Goal: Information Seeking & Learning: Learn about a topic

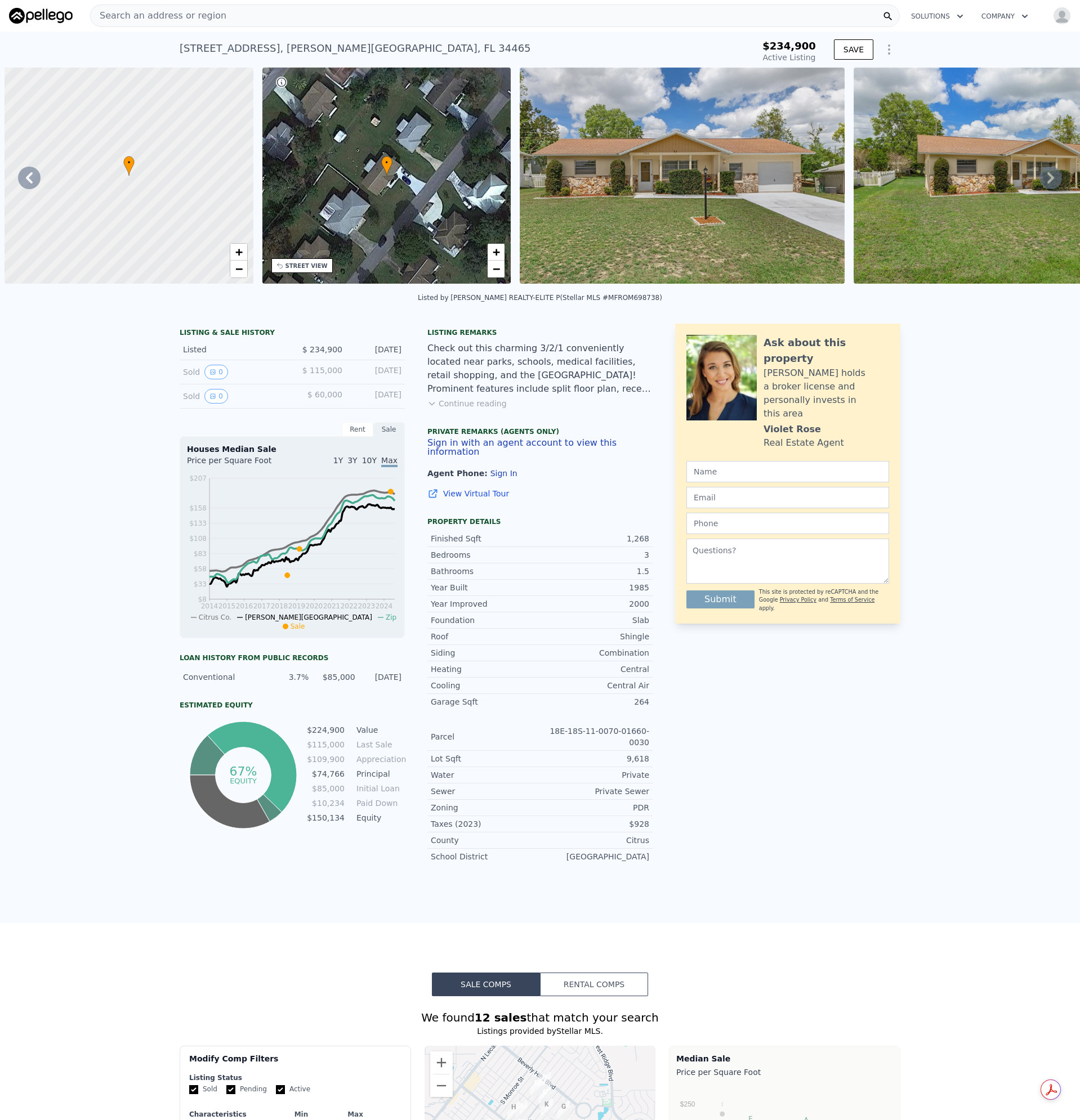
click at [183, 13] on span "Search an address or region" at bounding box center [158, 16] width 135 height 13
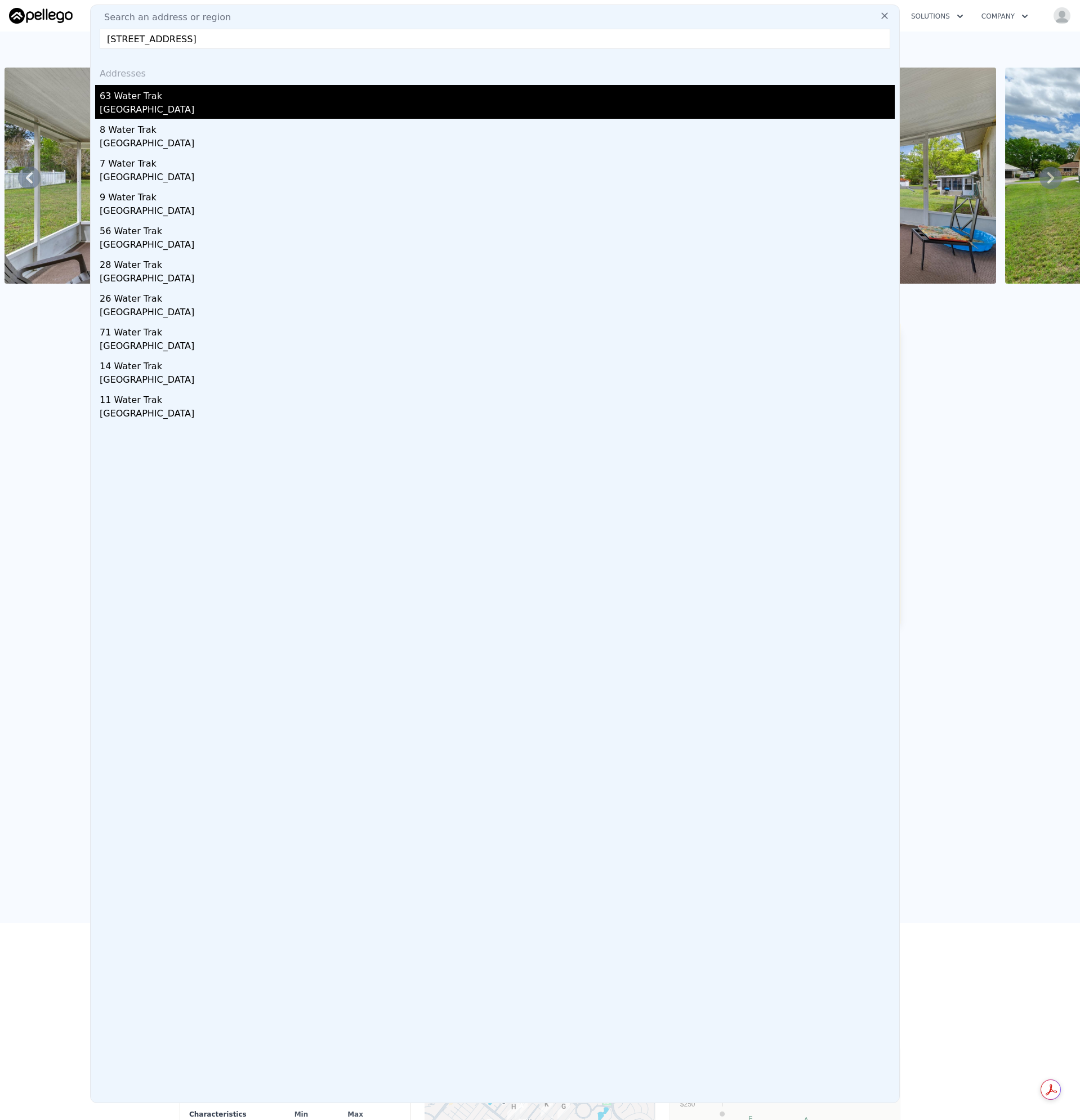
type input "[STREET_ADDRESS]"
click at [142, 109] on div "[GEOGRAPHIC_DATA]" at bounding box center [497, 111] width 795 height 16
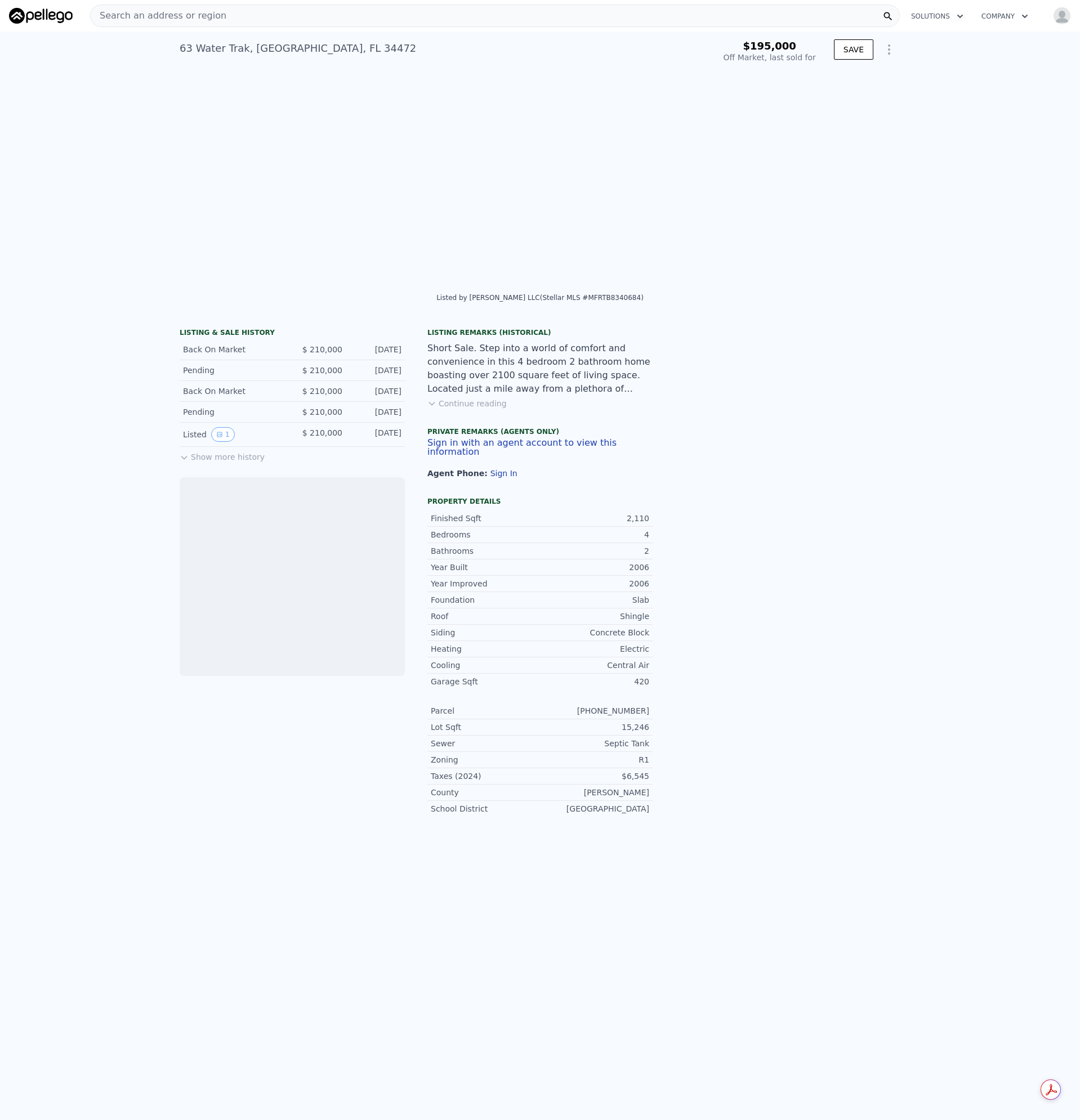
scroll to position [0, 516]
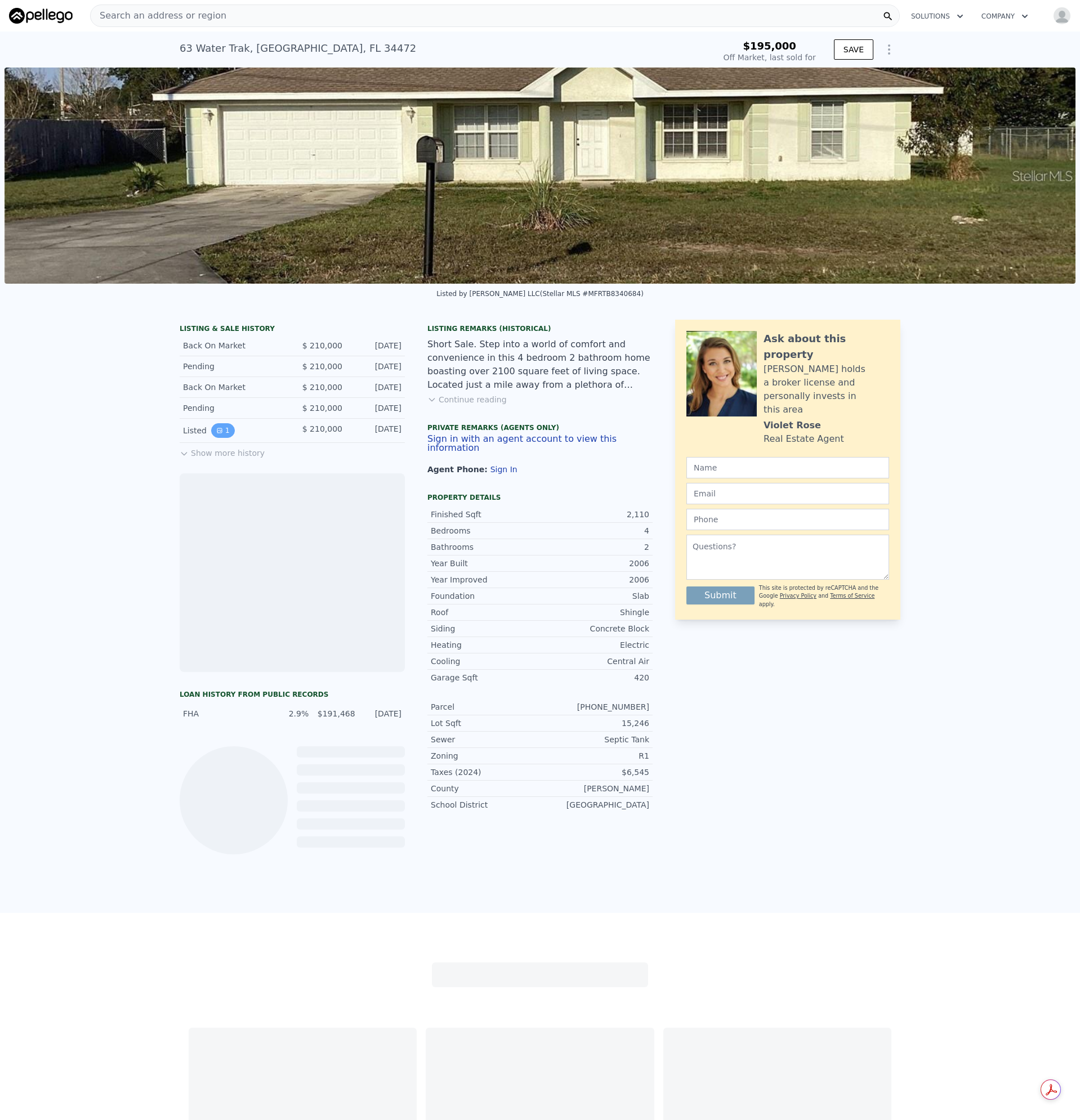
click at [221, 438] on button "1" at bounding box center [222, 431] width 24 height 15
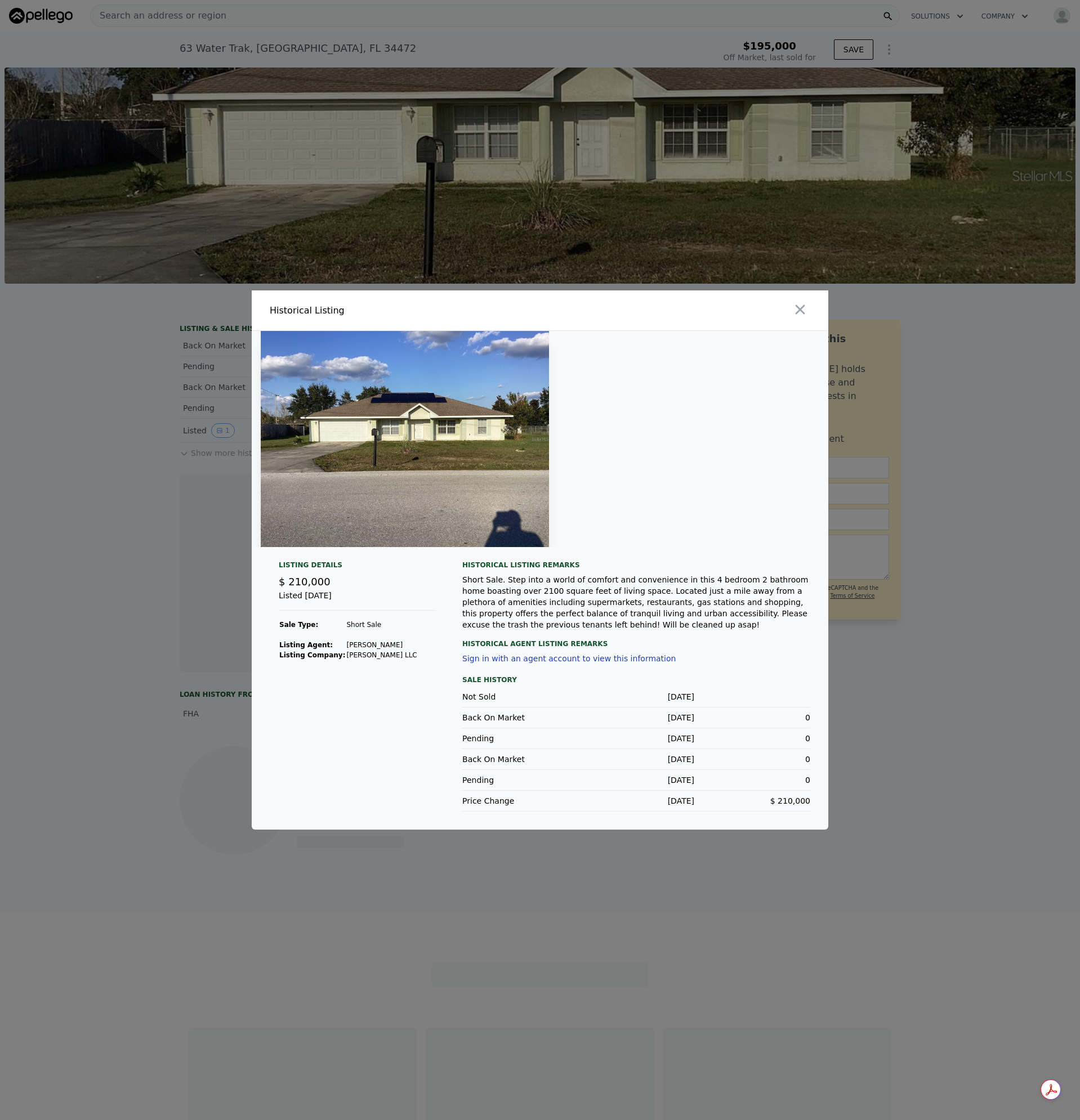
click at [793, 309] on icon "button" at bounding box center [800, 309] width 16 height 16
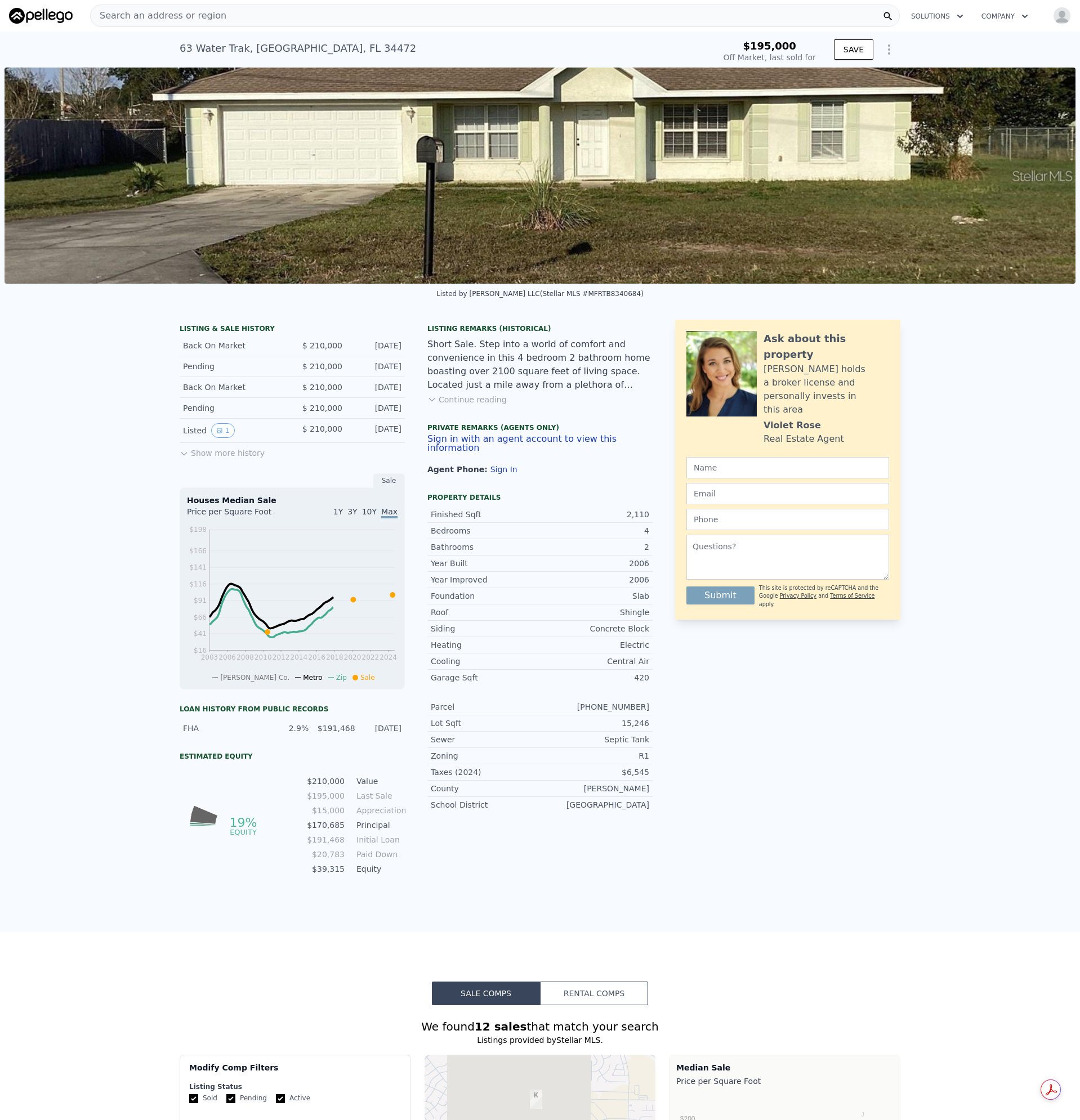
click at [972, 437] on div "LISTING & SALE HISTORY Back On Market $ 210,000 [DATE] Pending $ 210,000 [DATE]…" at bounding box center [540, 621] width 1080 height 622
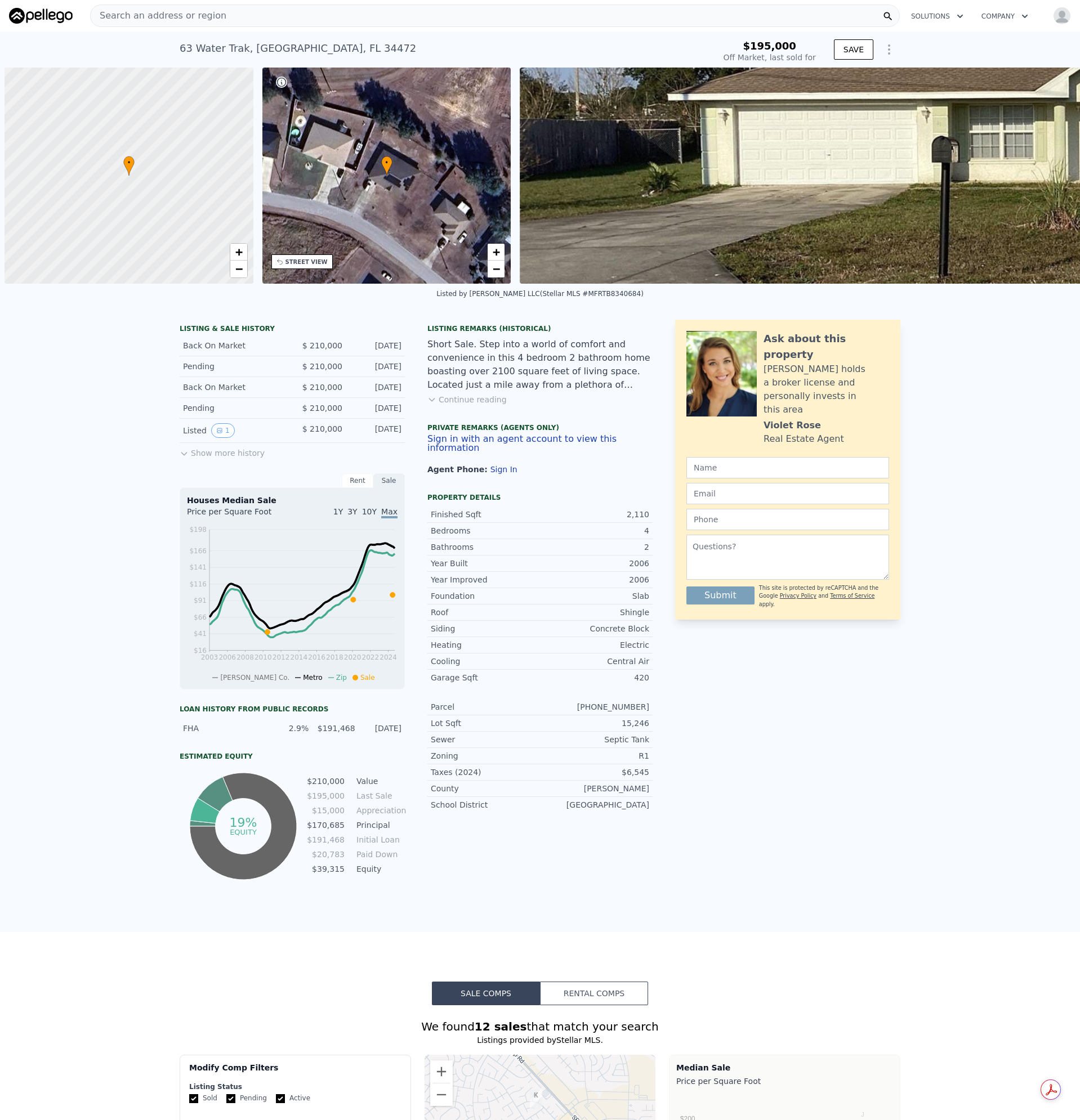
scroll to position [0, 5]
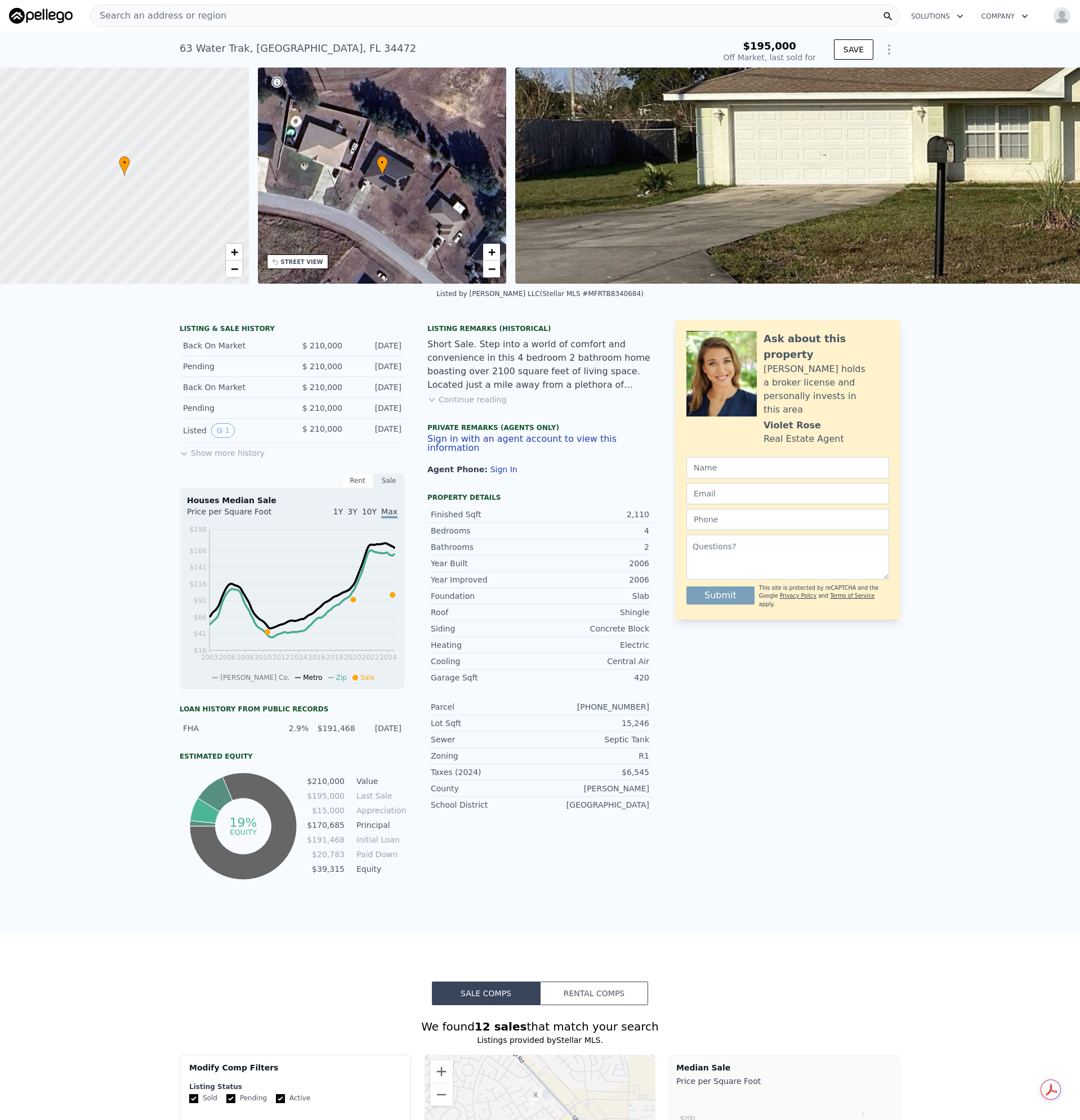
type input "$ 270,000"
type input "$ 28,717"
click at [233, 18] on div "Search an address or region" at bounding box center [495, 16] width 810 height 23
drag, startPoint x: 41, startPoint y: 338, endPoint x: 90, endPoint y: 395, distance: 75.2
click at [40, 338] on div "LISTING & SALE HISTORY Back On Market $ 210,000 [DATE] Pending $ 210,000 [DATE]…" at bounding box center [540, 621] width 1080 height 622
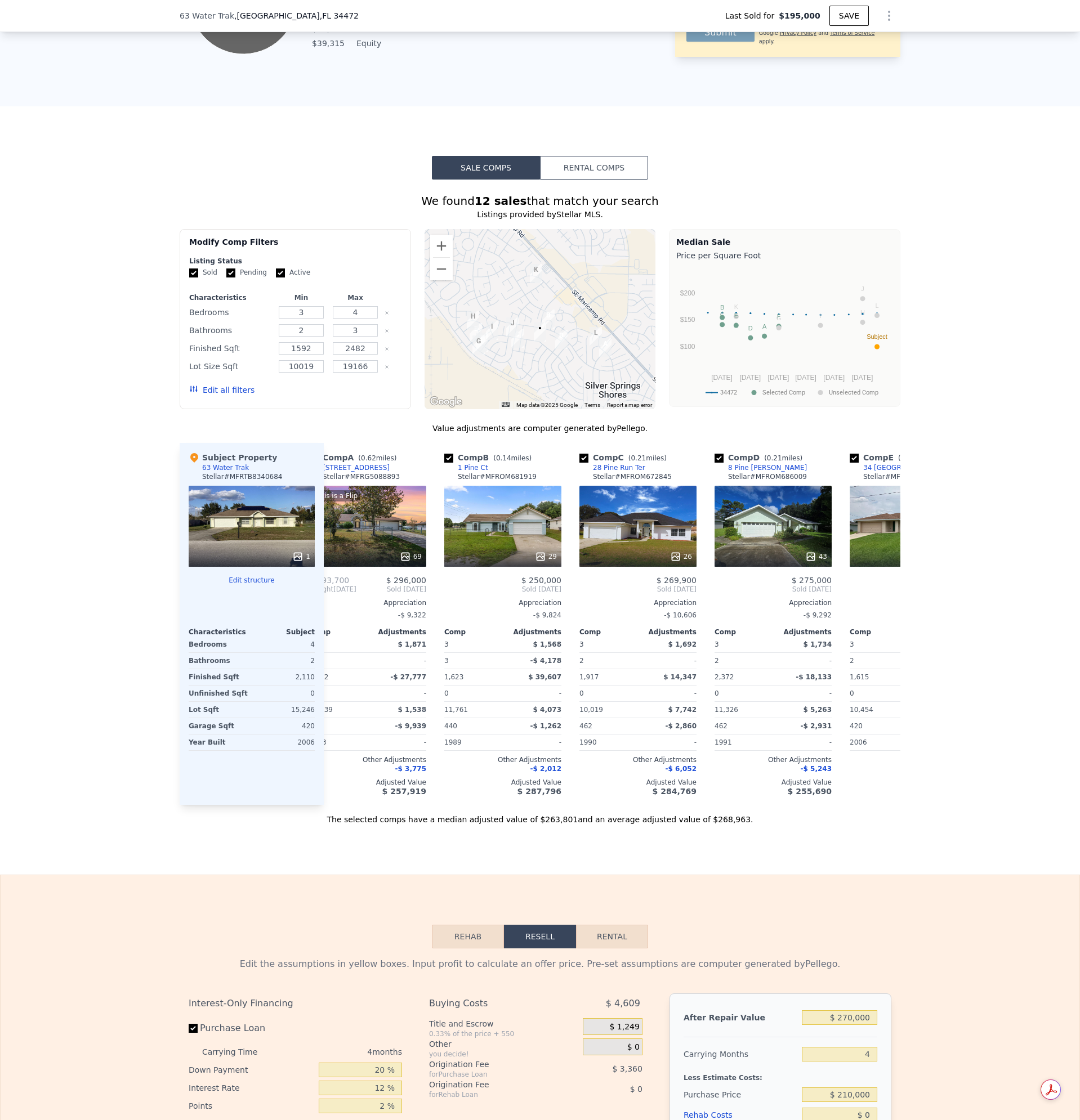
scroll to position [0, 0]
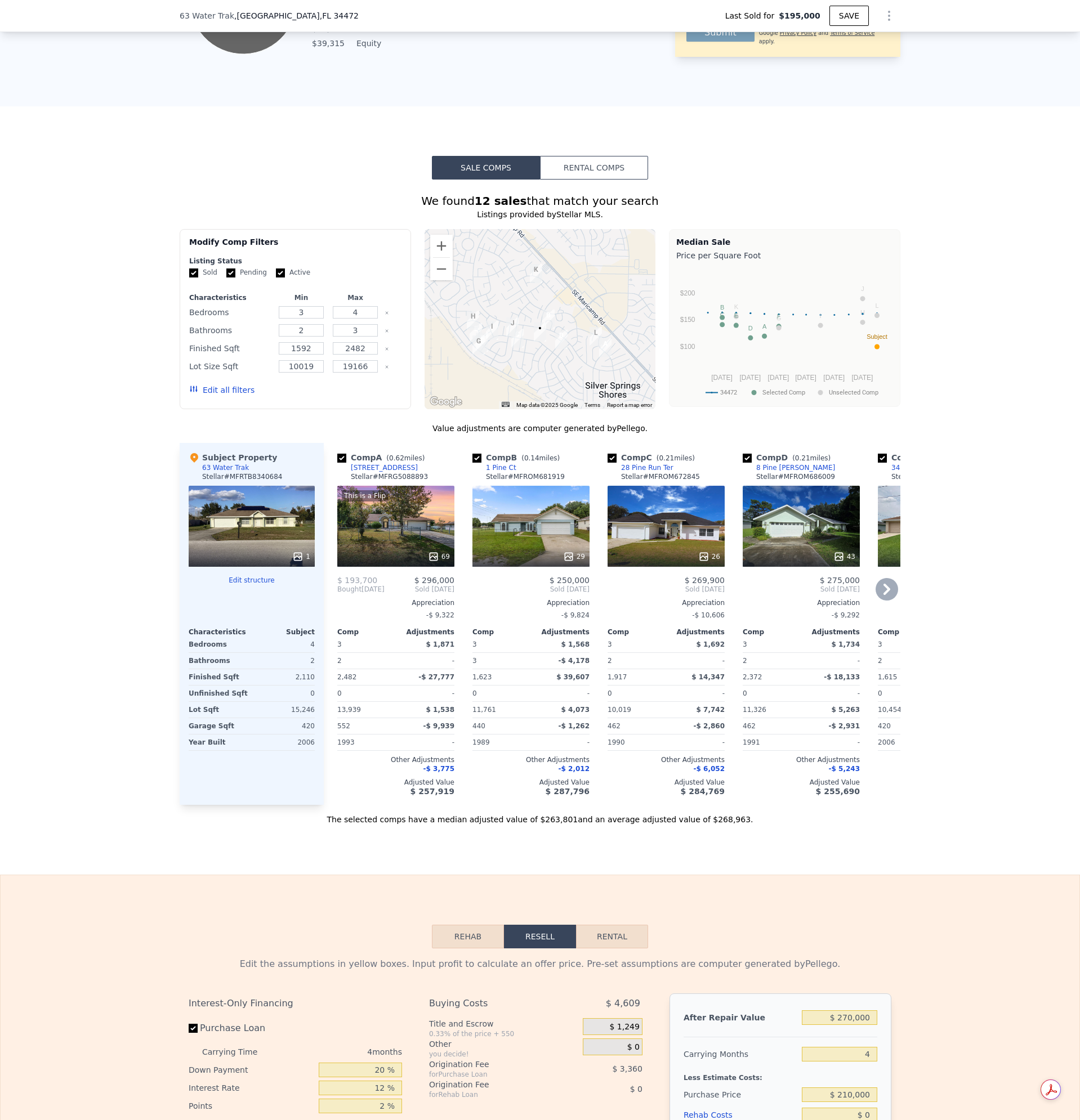
click at [396, 548] on div "This is a Flip 69" at bounding box center [396, 527] width 118 height 81
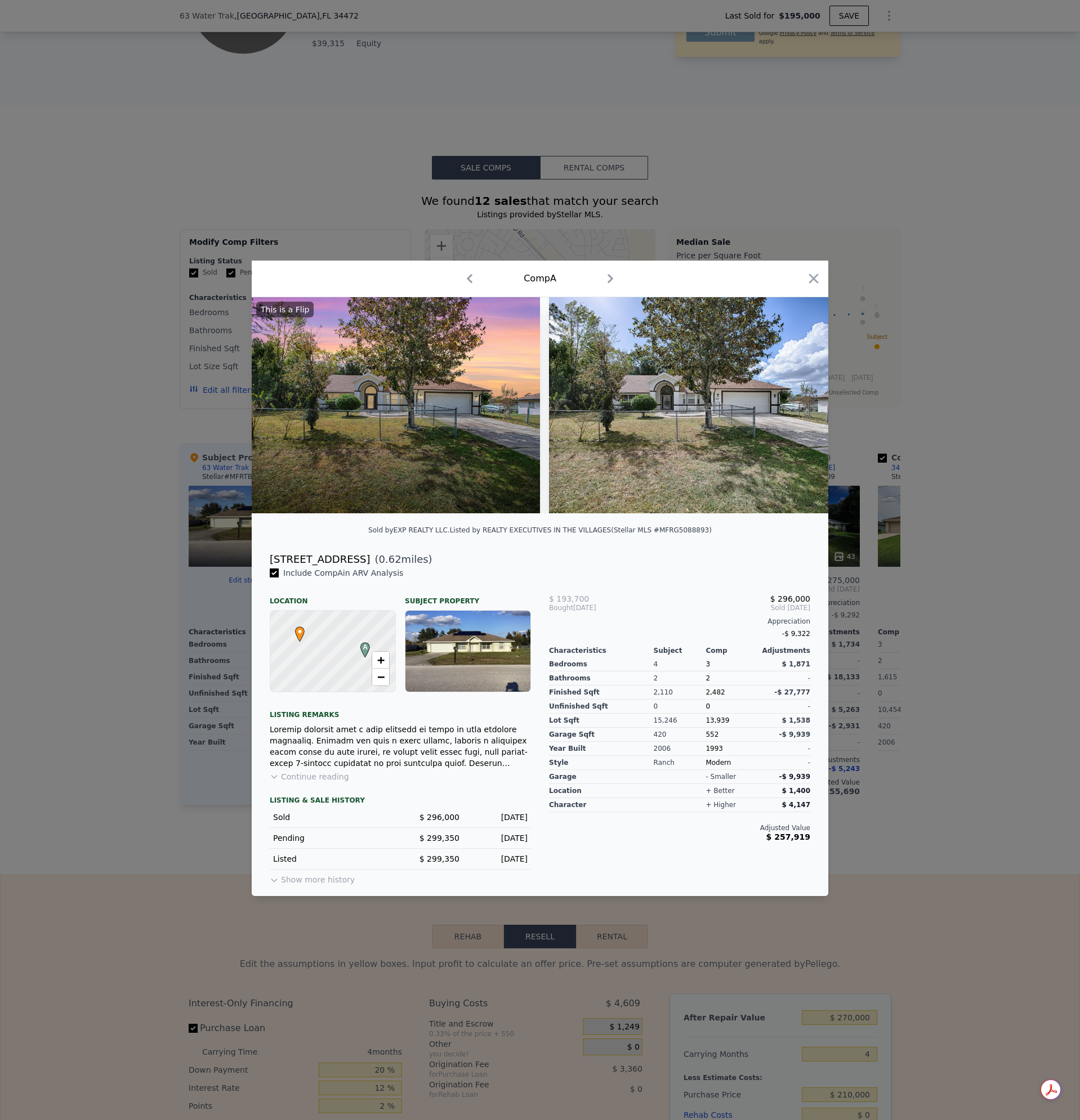
click at [298, 883] on button "Show more history" at bounding box center [312, 877] width 85 height 16
click at [301, 886] on button "Show less history" at bounding box center [310, 877] width 80 height 16
drag, startPoint x: 615, startPoint y: 273, endPoint x: 611, endPoint y: 277, distance: 5.7
click at [615, 273] on icon "button" at bounding box center [610, 278] width 18 height 18
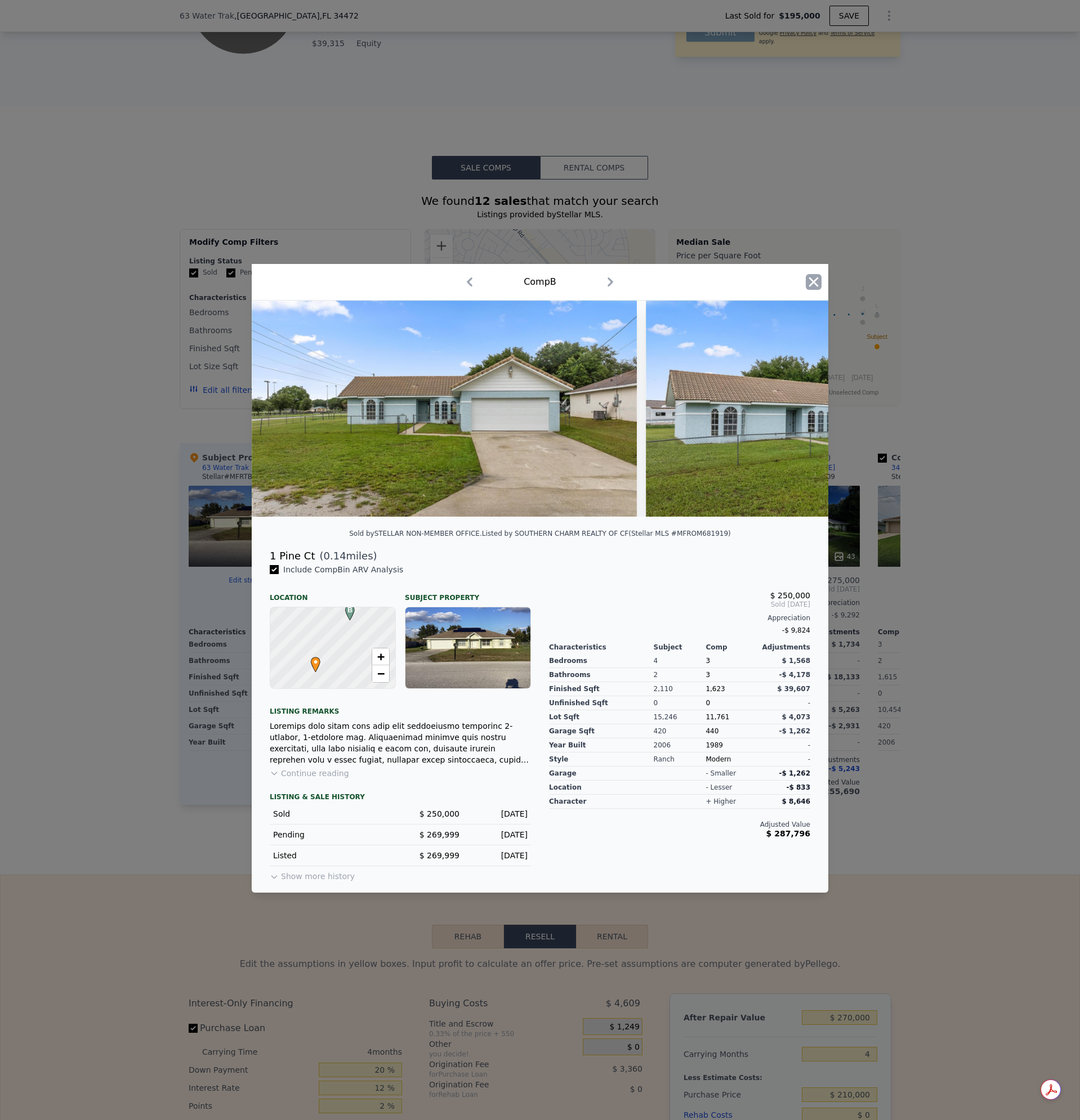
click at [816, 284] on icon "button" at bounding box center [814, 282] width 16 height 16
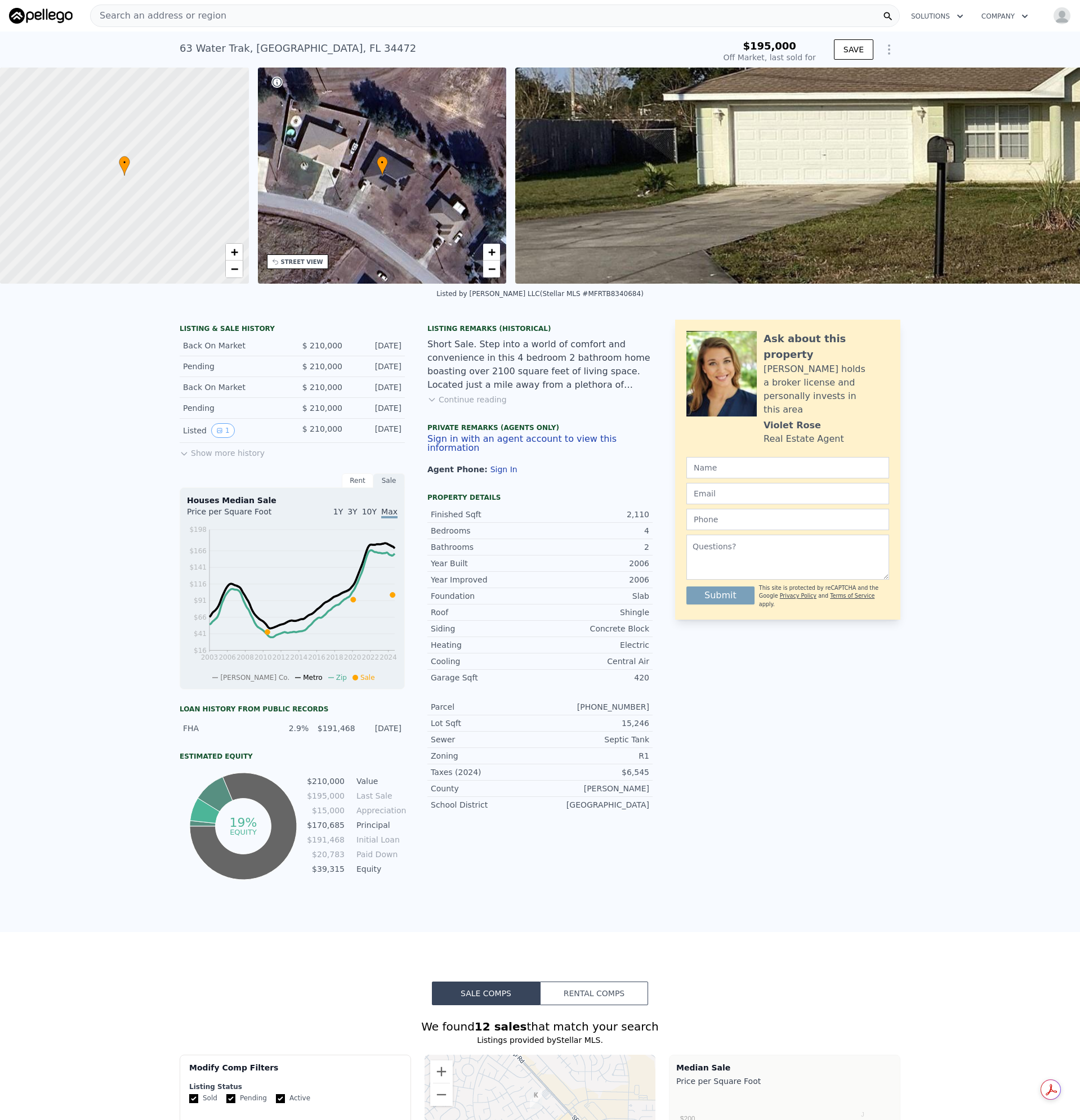
click at [225, 3] on div "Search an address or region Solutions Company Open main menu Open user menu" at bounding box center [540, 15] width 1062 height 27
click at [225, 11] on div "Search an address or region" at bounding box center [495, 16] width 810 height 23
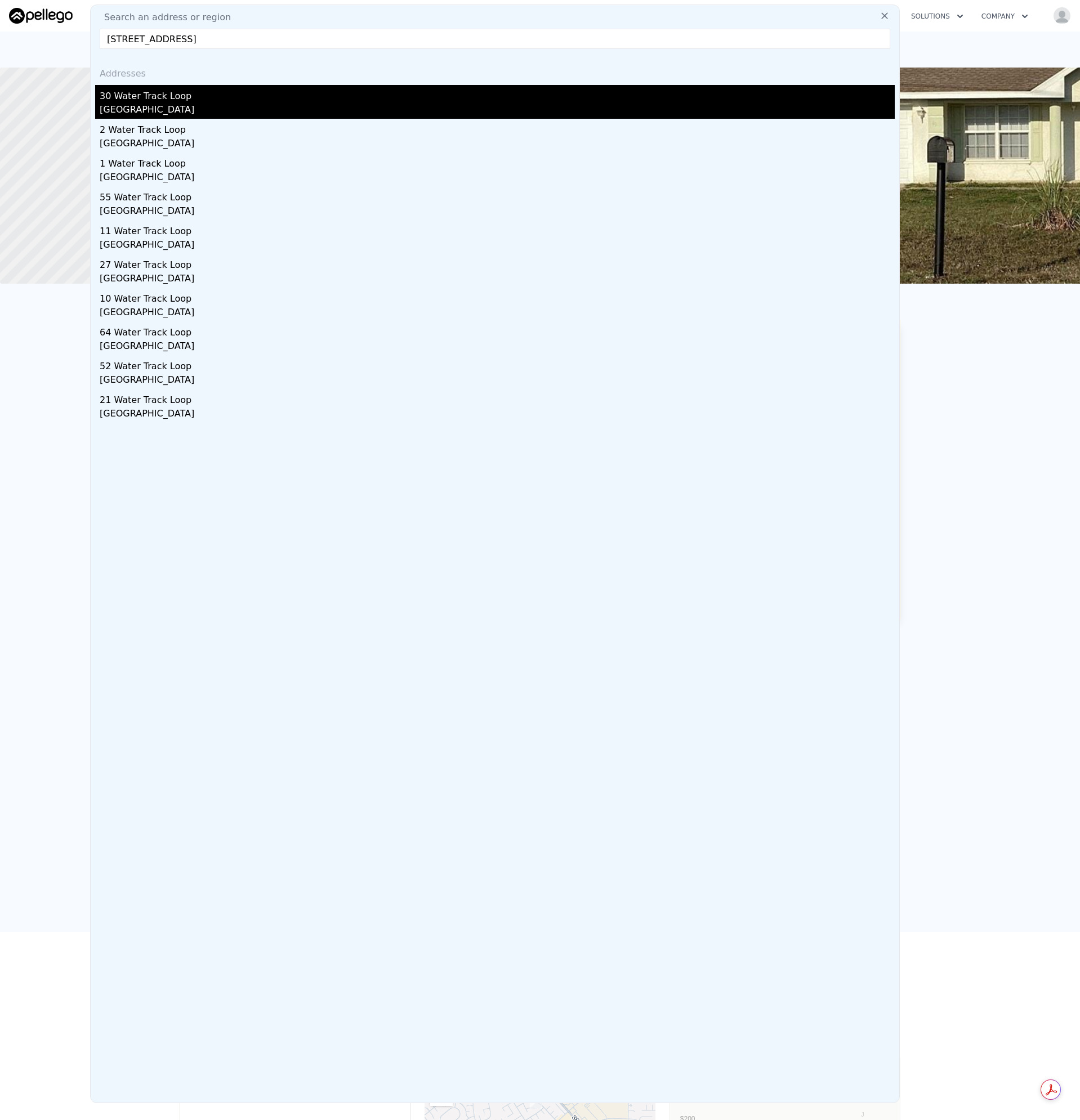
type input "[STREET_ADDRESS]"
click at [130, 106] on div "[GEOGRAPHIC_DATA]" at bounding box center [497, 111] width 795 height 16
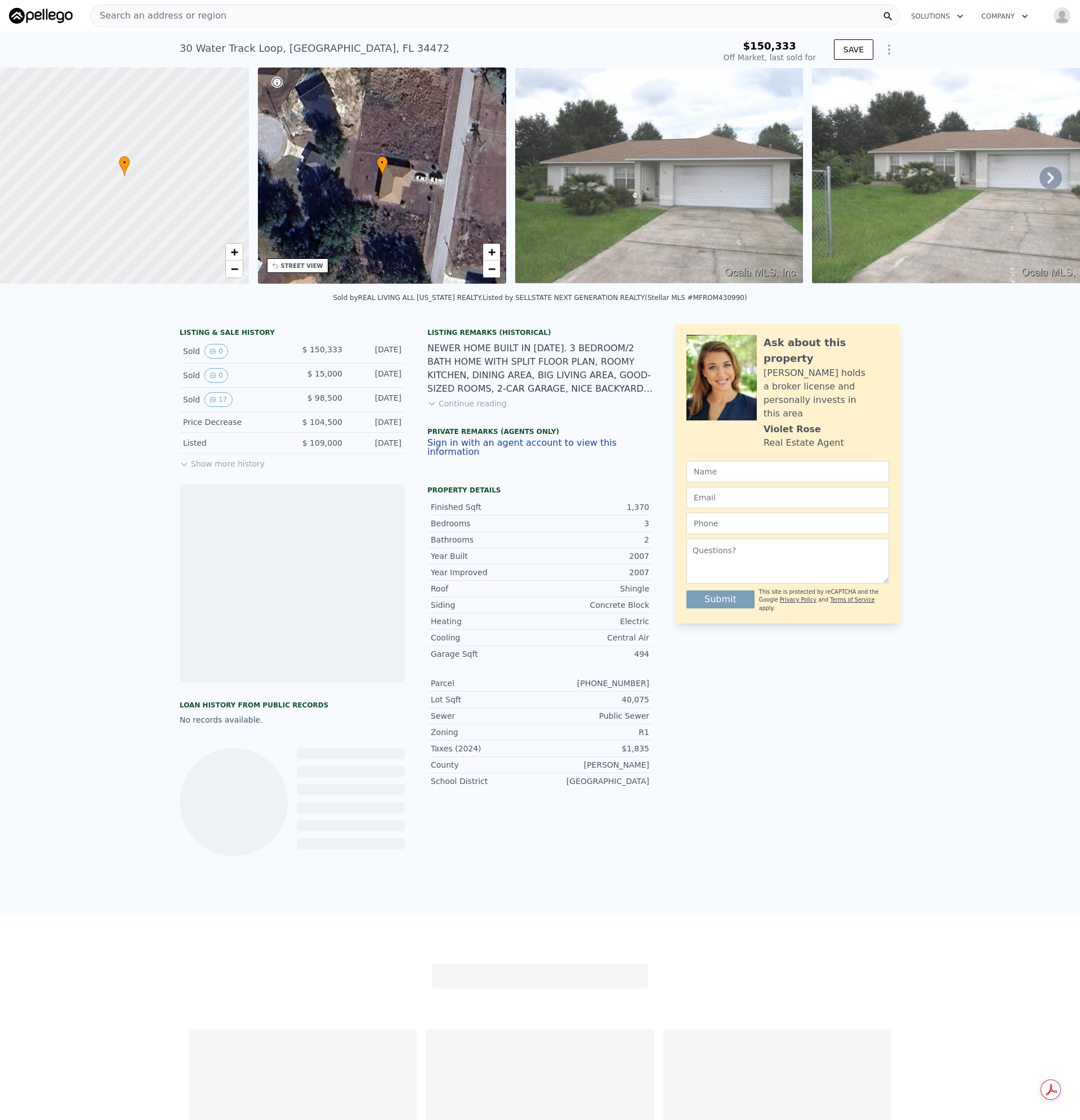
click at [488, 409] on button "Continue reading" at bounding box center [467, 403] width 79 height 11
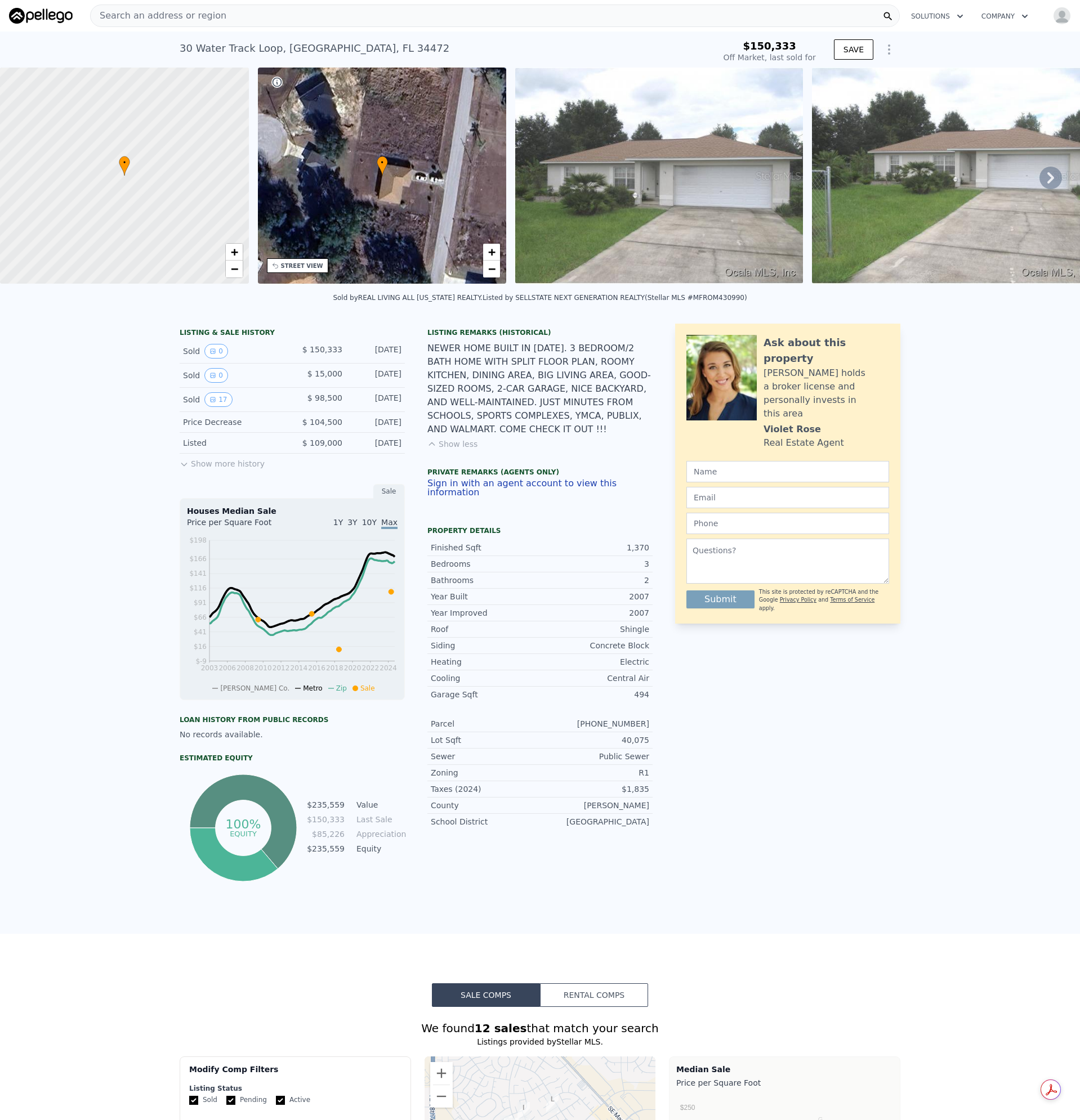
click at [646, 217] on img at bounding box center [659, 176] width 288 height 216
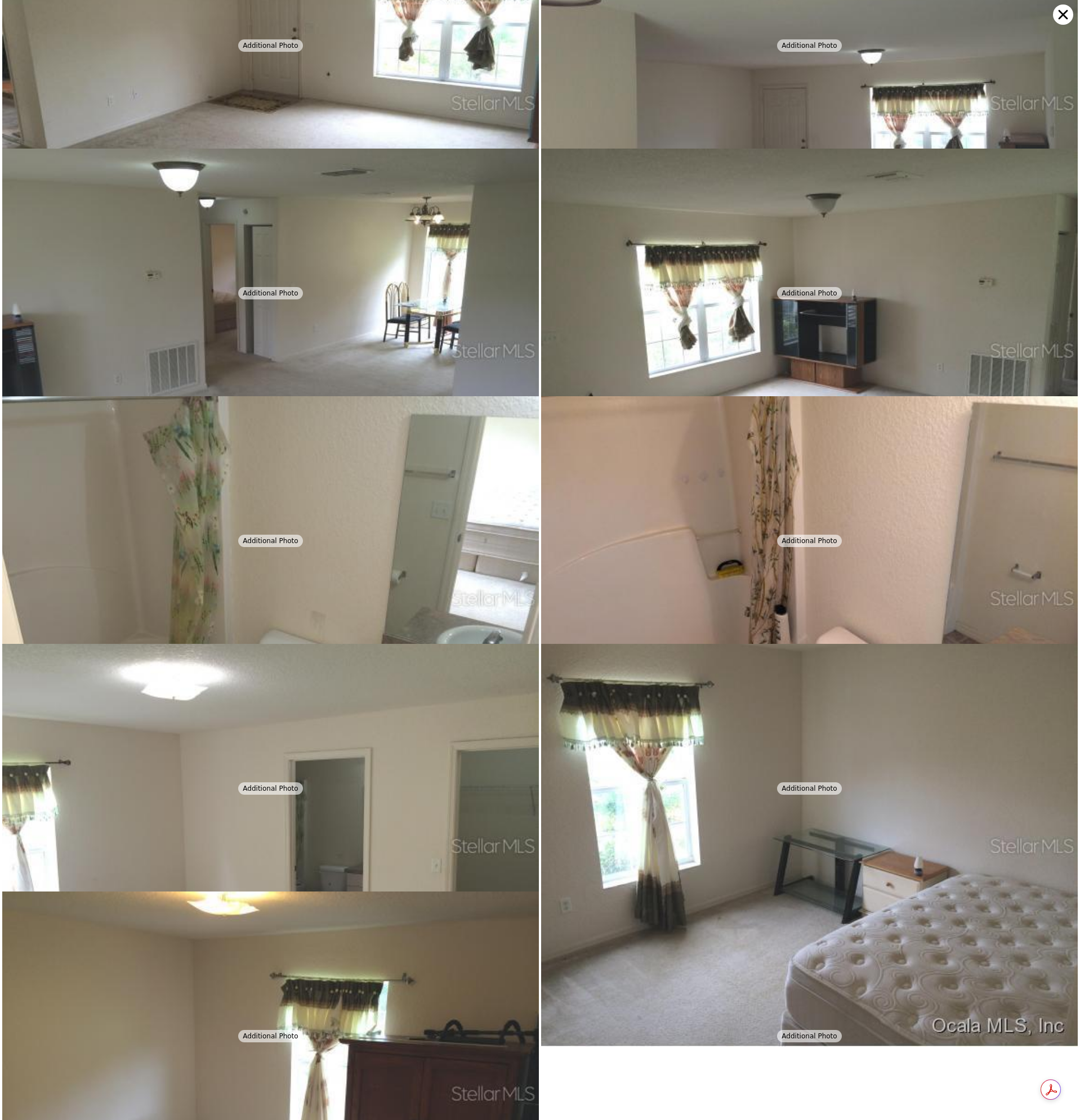
scroll to position [743, 0]
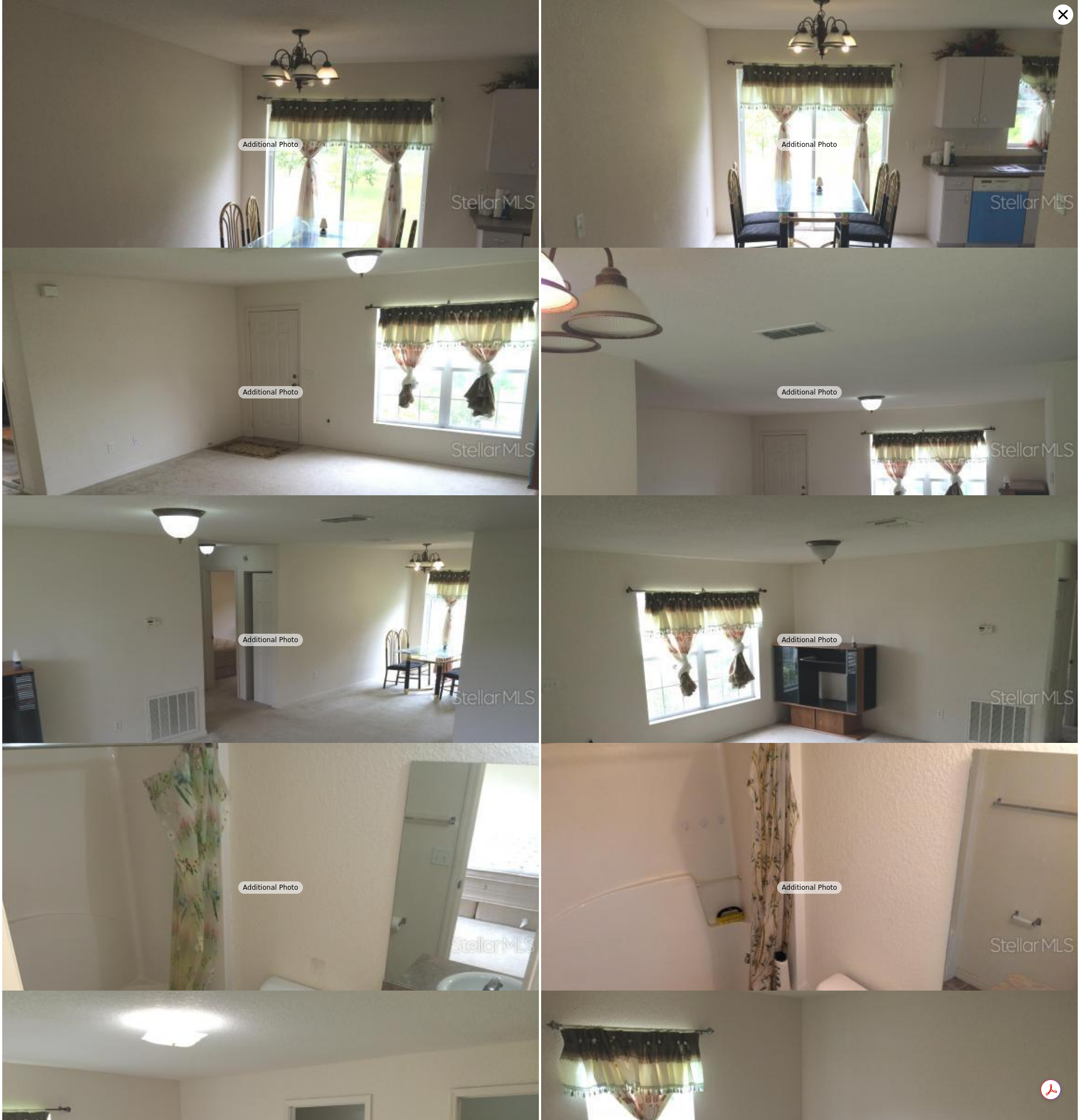
click at [1062, 13] on icon at bounding box center [1063, 15] width 9 height 9
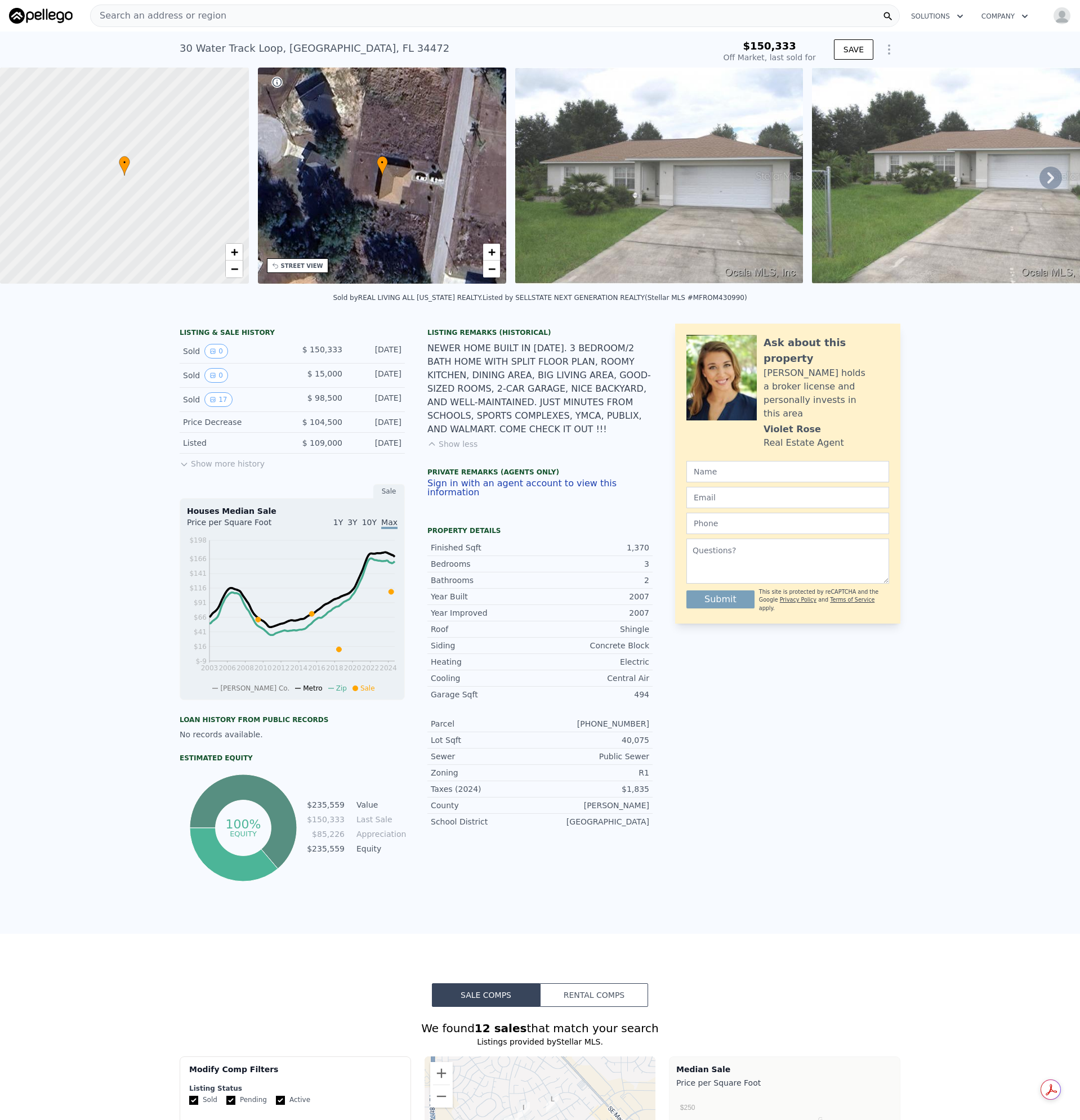
click at [528, 390] on div "NEWER HOME BUILT IN [DATE]. 3 BEDROOM/2 BATH HOME WITH SPLIT FLOOR PLAN, ROOMY …" at bounding box center [539, 388] width 225 height 95
click at [214, 358] on button "0" at bounding box center [215, 352] width 24 height 15
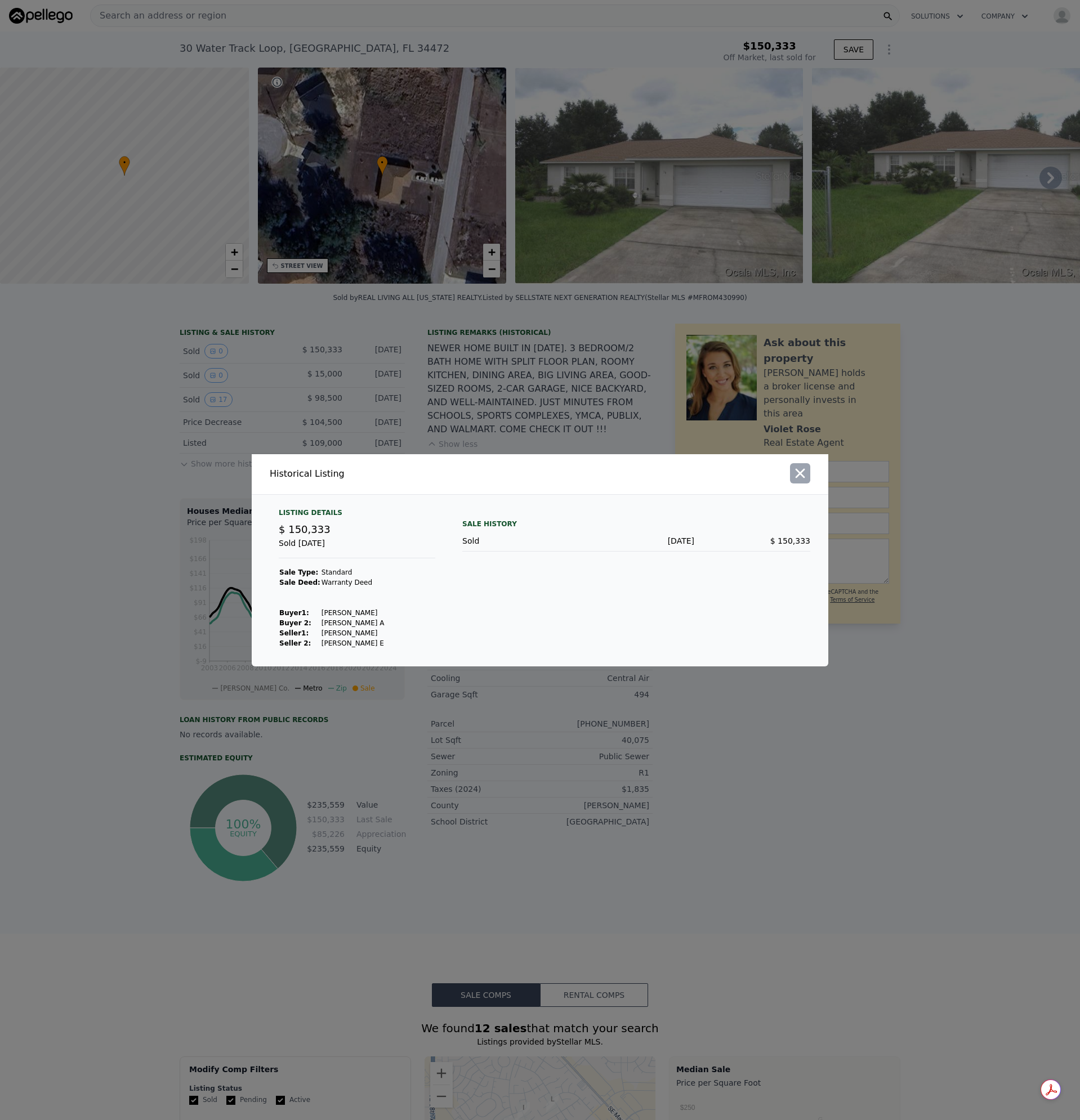
click at [804, 466] on icon "button" at bounding box center [800, 473] width 16 height 16
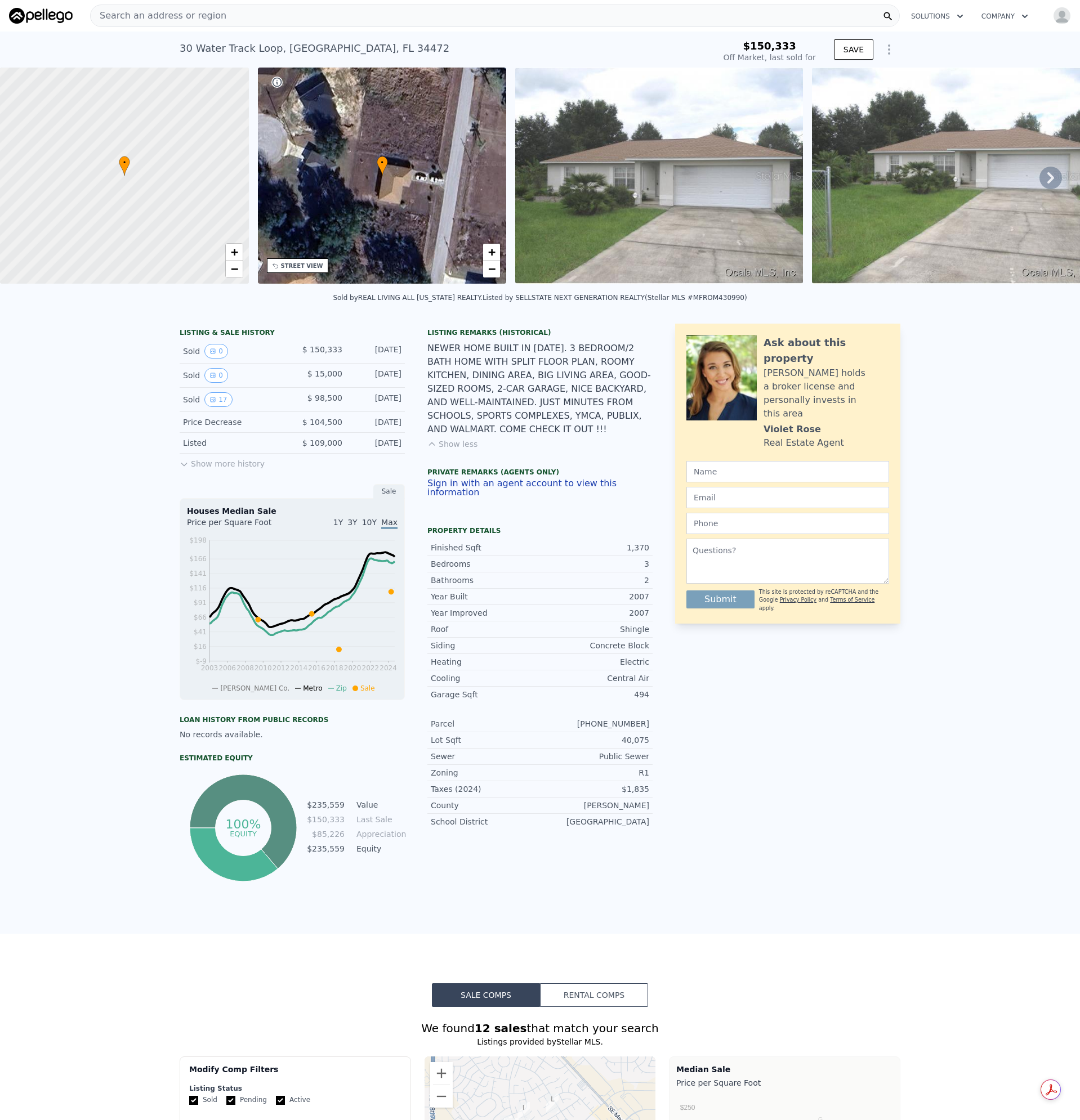
drag, startPoint x: 557, startPoint y: 400, endPoint x: 548, endPoint y: 403, distance: 9.5
click at [549, 403] on div "NEWER HOME BUILT IN [DATE]. 3 BEDROOM/2 BATH HOME WITH SPLIT FLOOR PLAN, ROOMY …" at bounding box center [539, 388] width 225 height 95
click at [548, 403] on div "NEWER HOME BUILT IN [DATE]. 3 BEDROOM/2 BATH HOME WITH SPLIT FLOOR PLAN, ROOMY …" at bounding box center [539, 388] width 225 height 95
click at [211, 382] on button "0" at bounding box center [215, 375] width 24 height 15
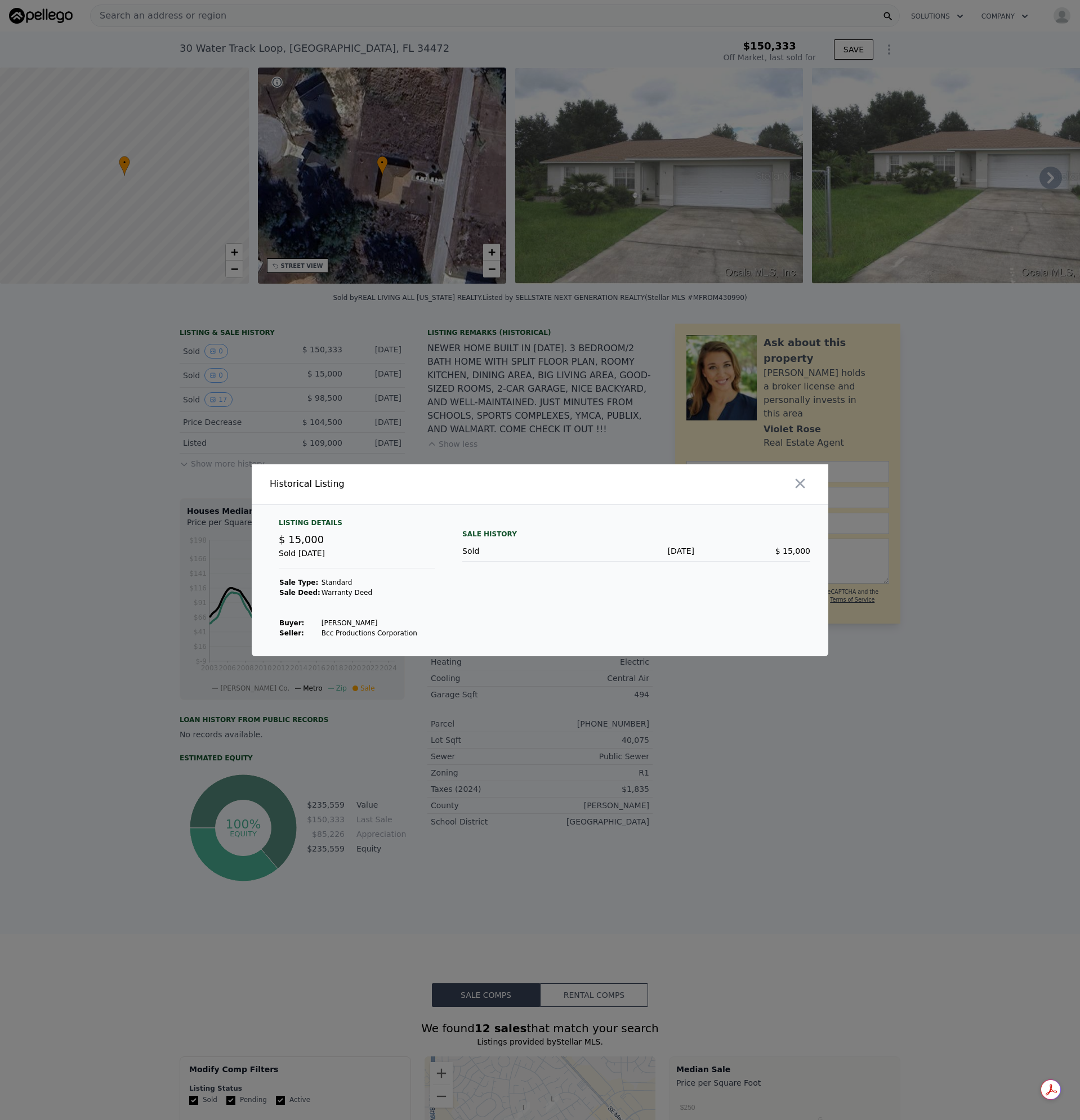
drag, startPoint x: 802, startPoint y: 484, endPoint x: 776, endPoint y: 483, distance: 26.0
click at [798, 484] on icon "button" at bounding box center [800, 483] width 16 height 16
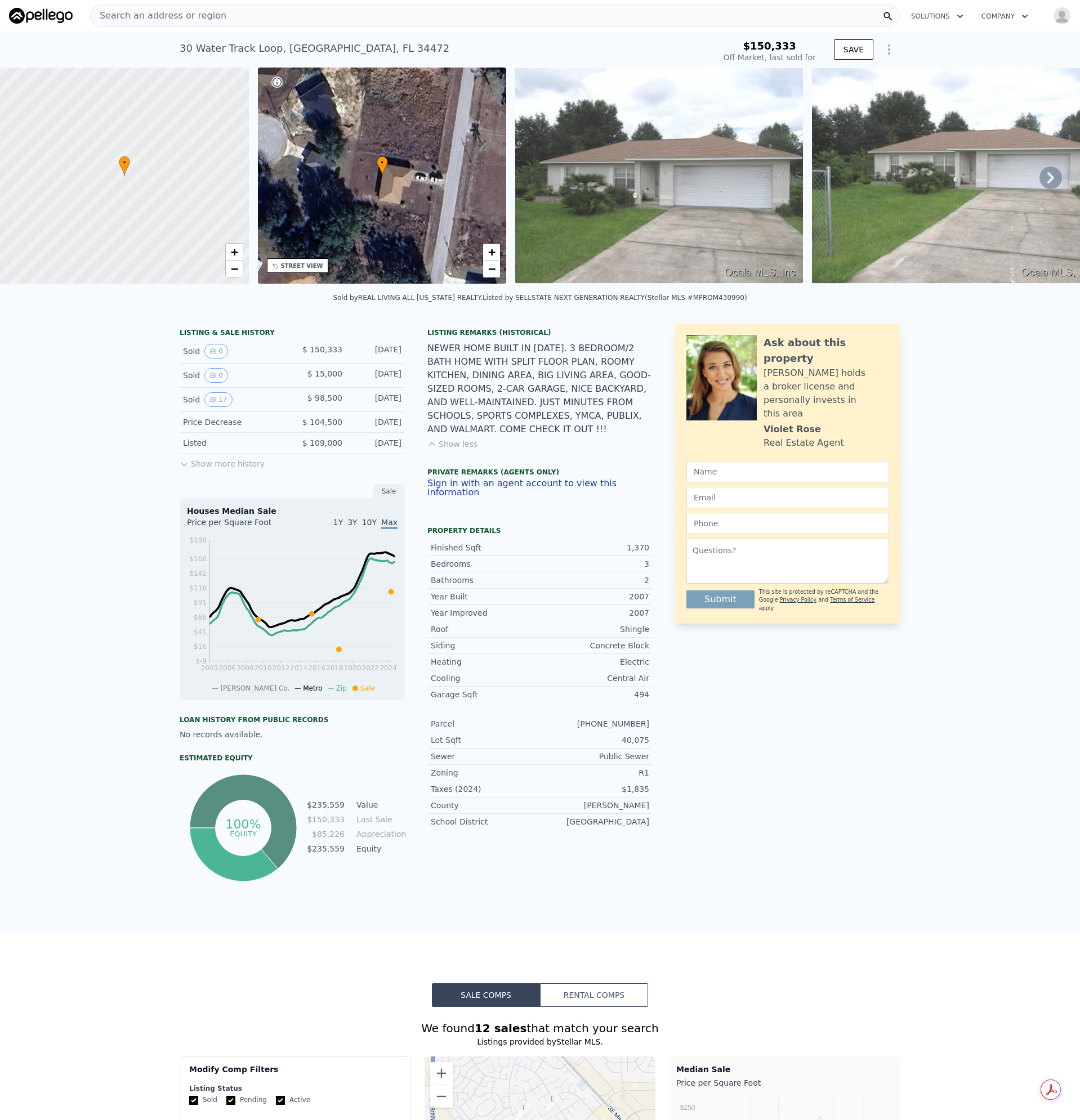
click at [548, 417] on div "NEWER HOME BUILT IN [DATE]. 3 BEDROOM/2 BATH HOME WITH SPLIT FLOOR PLAN, ROOMY …" at bounding box center [539, 388] width 225 height 95
click at [231, 10] on div "Search an address or region" at bounding box center [495, 16] width 810 height 23
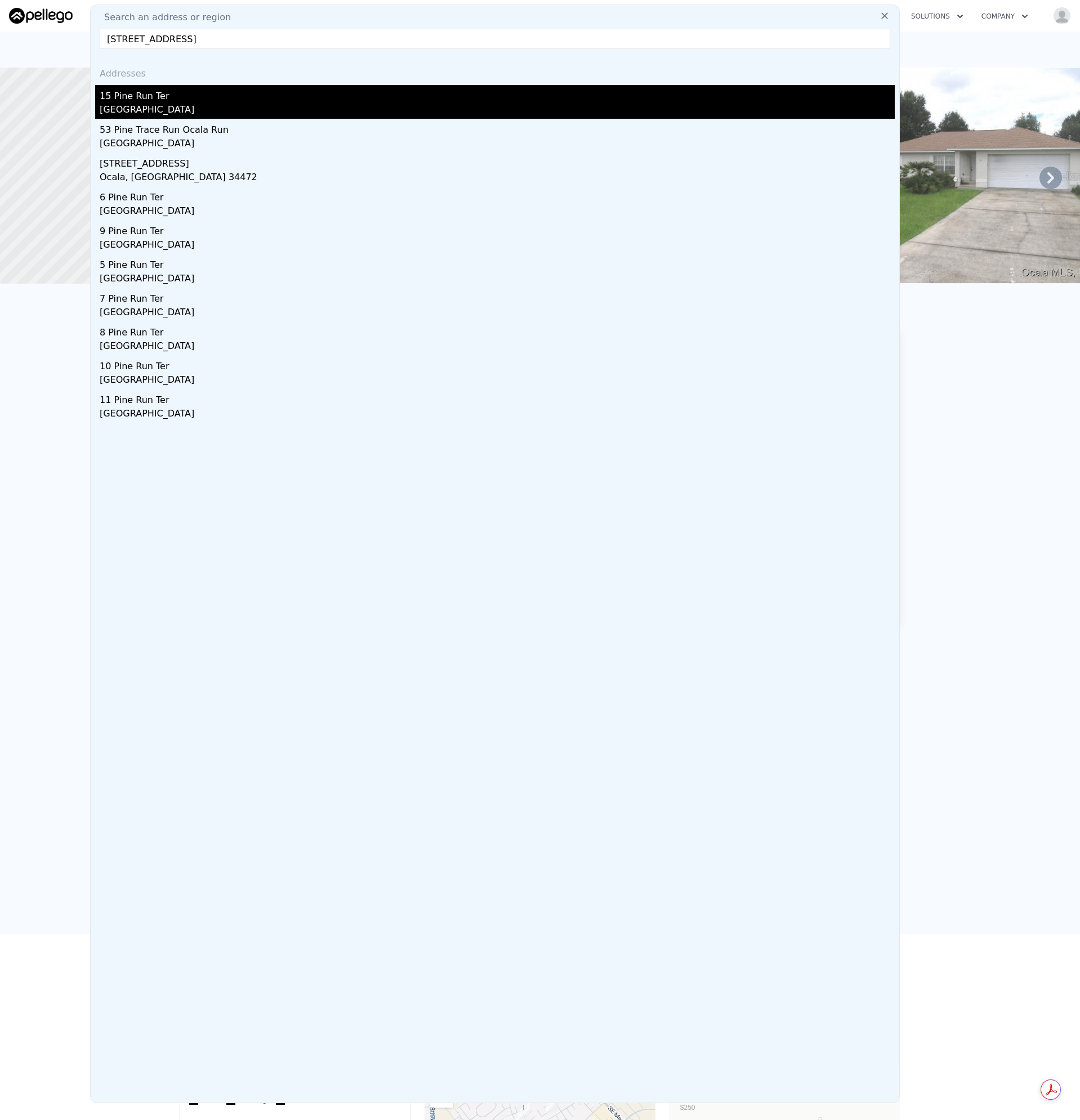
type input "[STREET_ADDRESS]"
click at [135, 99] on div "15 Pine Run Ter" at bounding box center [497, 93] width 795 height 18
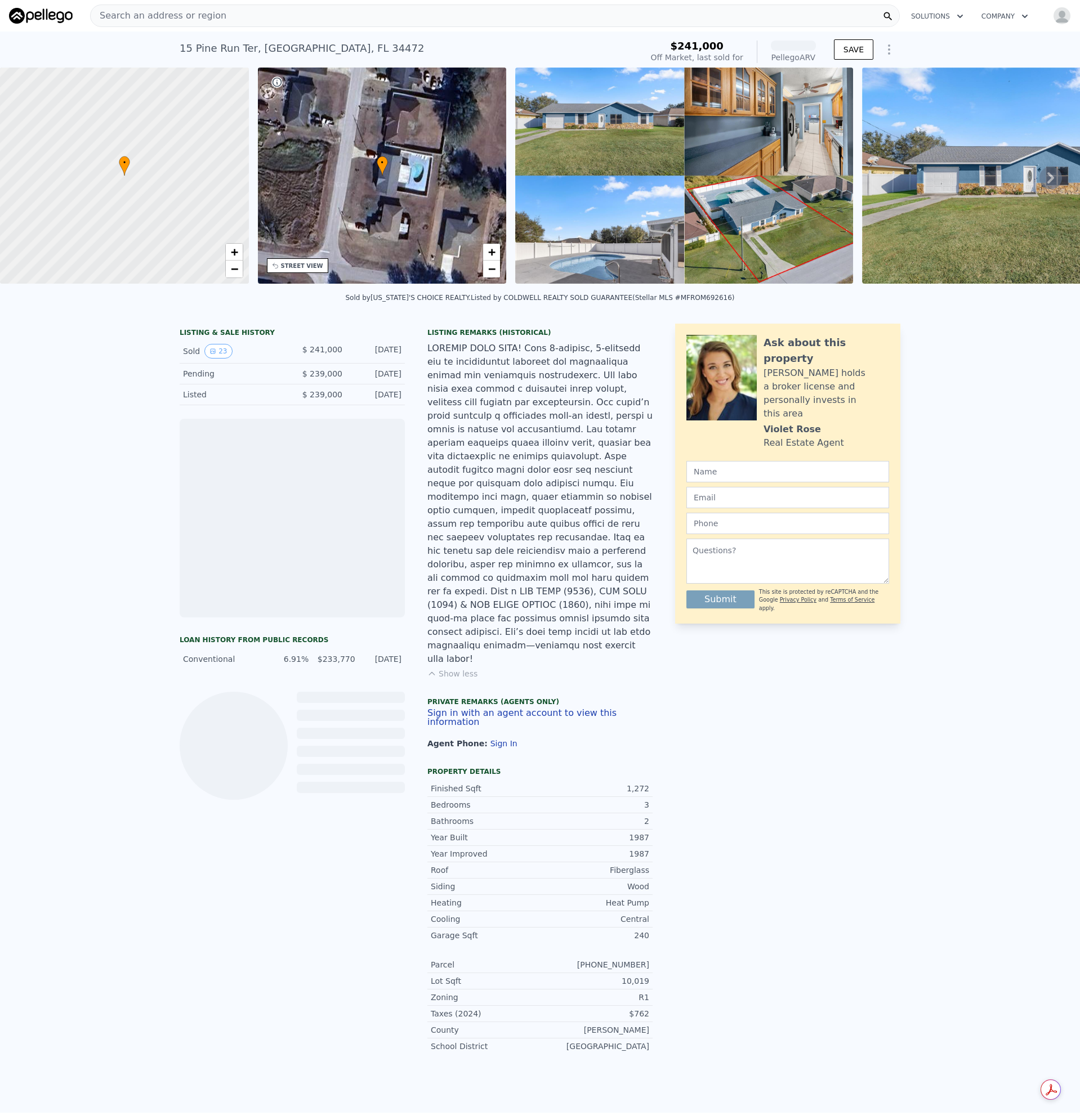
click at [577, 124] on img at bounding box center [684, 176] width 338 height 216
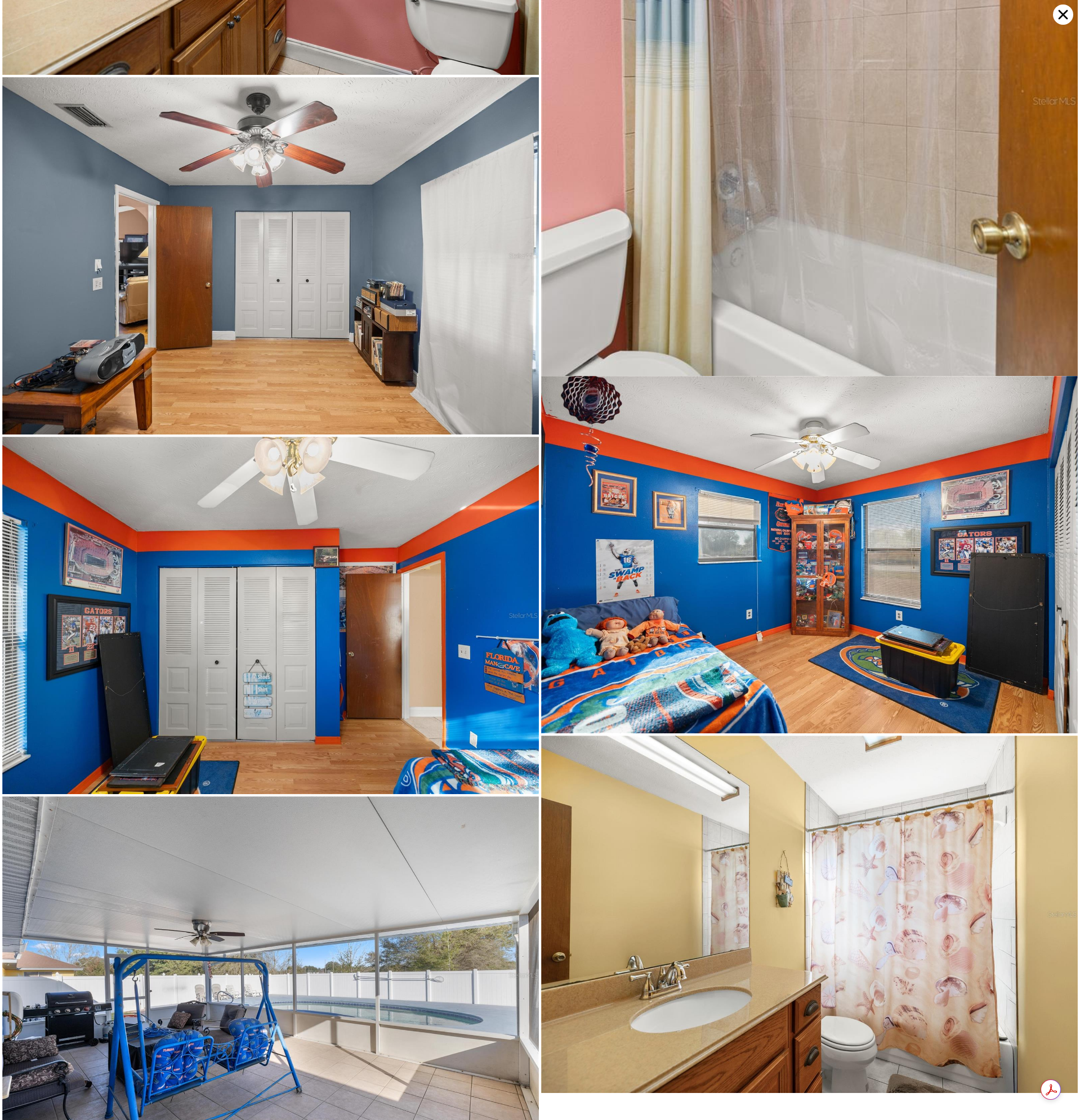
scroll to position [3090, 0]
drag, startPoint x: 1061, startPoint y: 15, endPoint x: 909, endPoint y: 172, distance: 218.5
click at [1060, 16] on icon at bounding box center [1063, 15] width 21 height 21
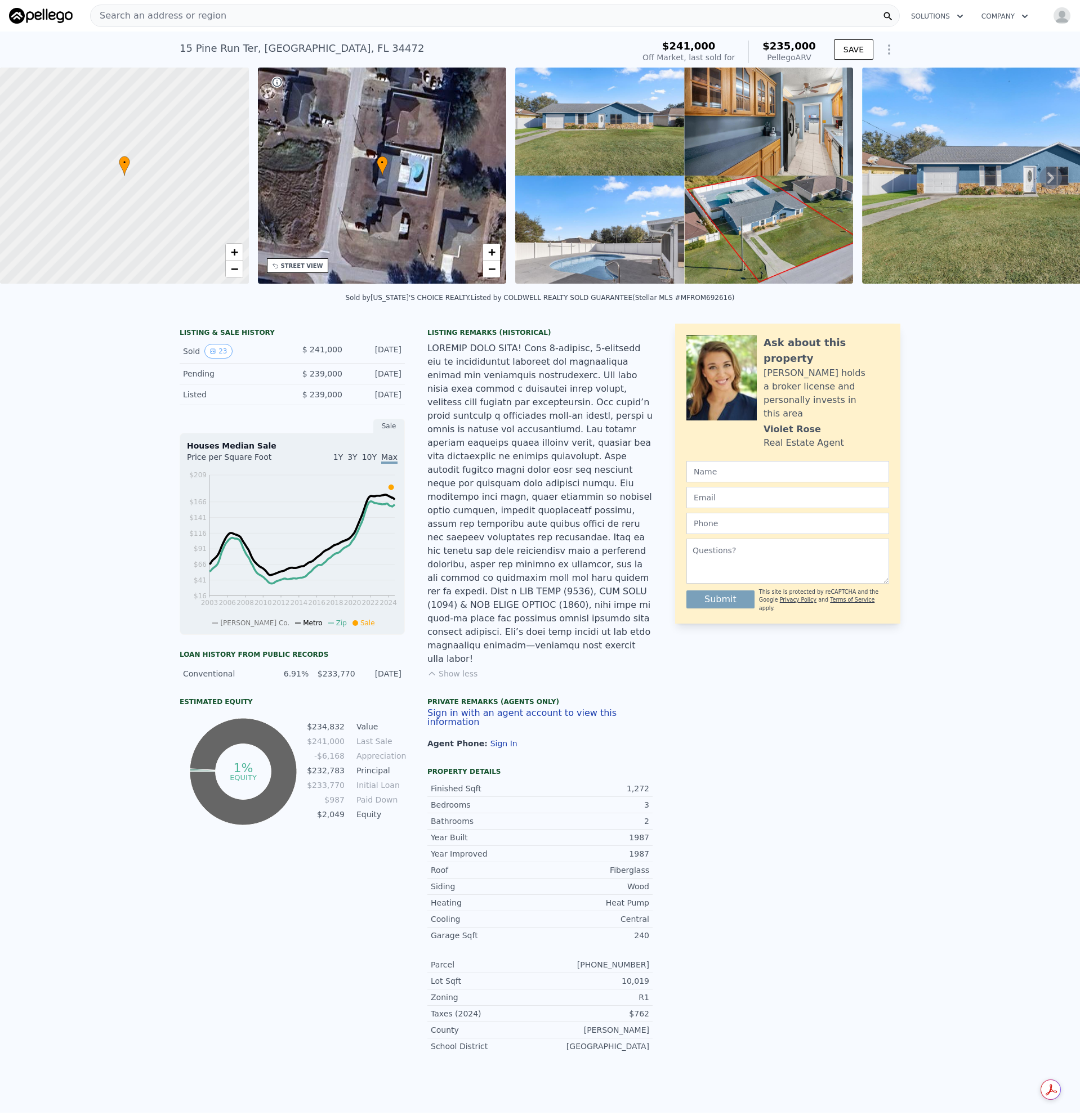
click at [230, 12] on div "Search an address or region" at bounding box center [495, 16] width 810 height 23
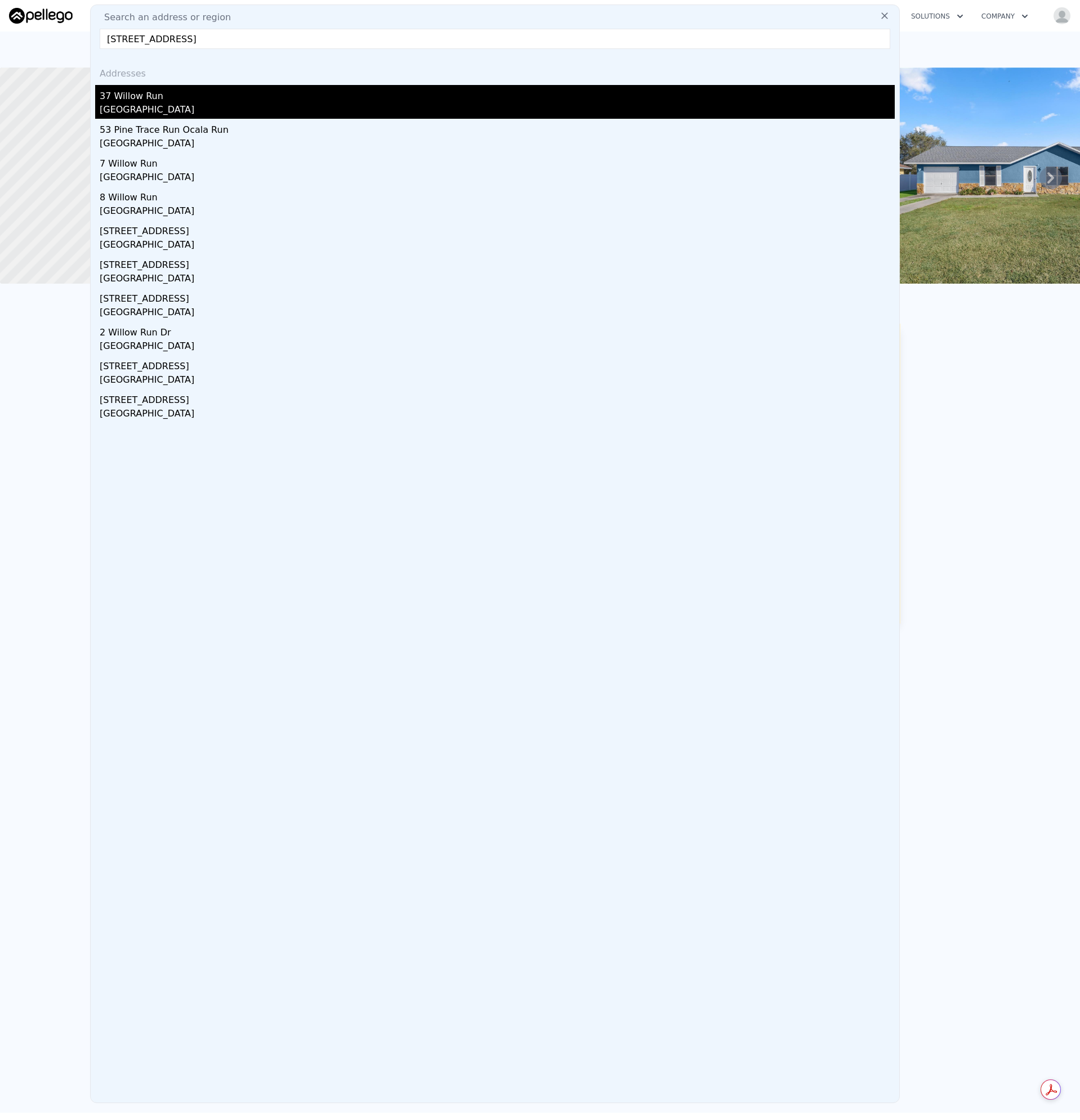
type input "[STREET_ADDRESS]"
click at [144, 113] on div "[GEOGRAPHIC_DATA]" at bounding box center [497, 111] width 795 height 16
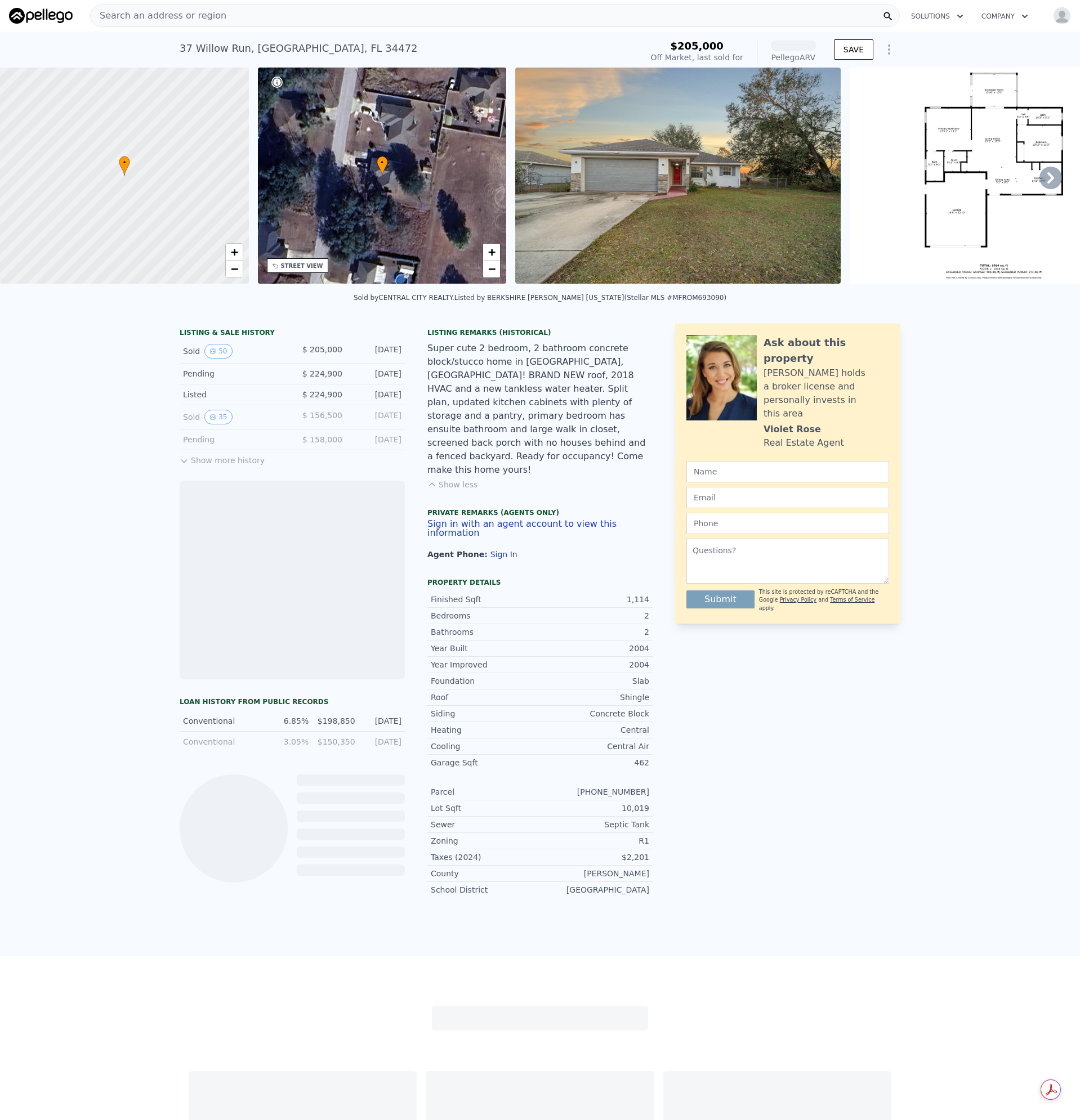
click at [531, 218] on img at bounding box center [678, 176] width 326 height 216
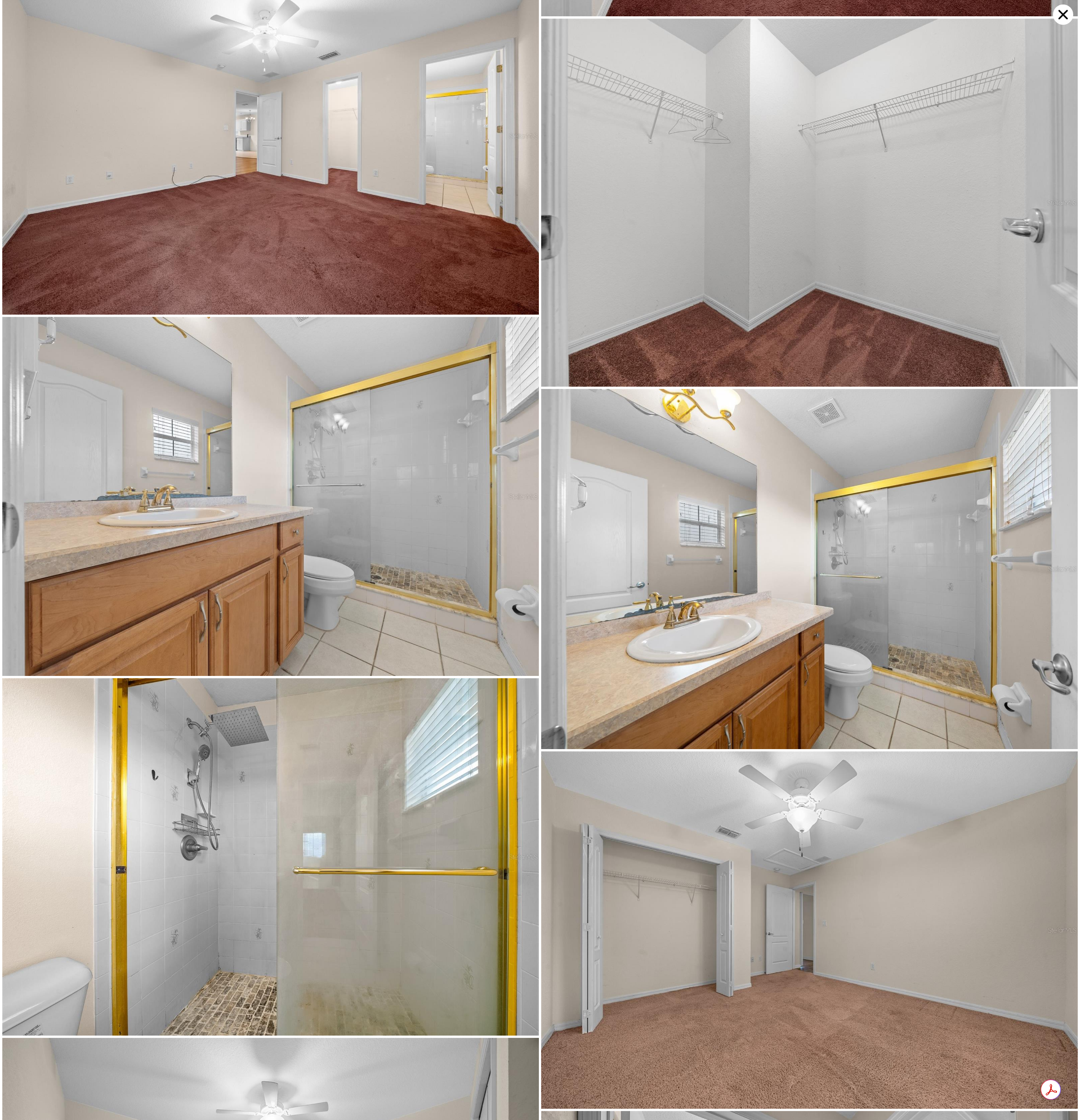
scroll to position [2558, 0]
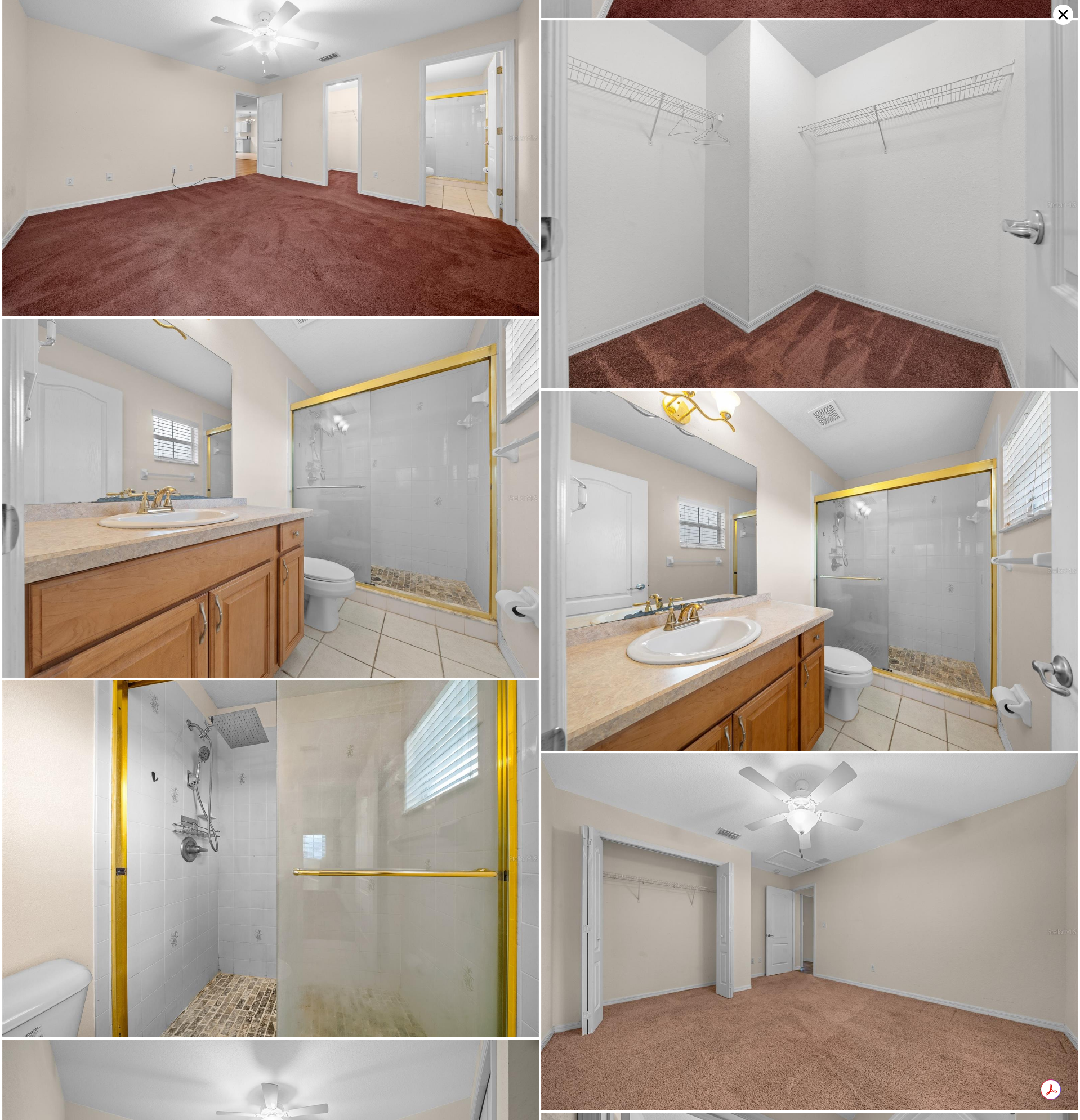
drag, startPoint x: 1061, startPoint y: 14, endPoint x: 1055, endPoint y: 21, distance: 9.2
click at [1060, 14] on icon at bounding box center [1063, 15] width 21 height 21
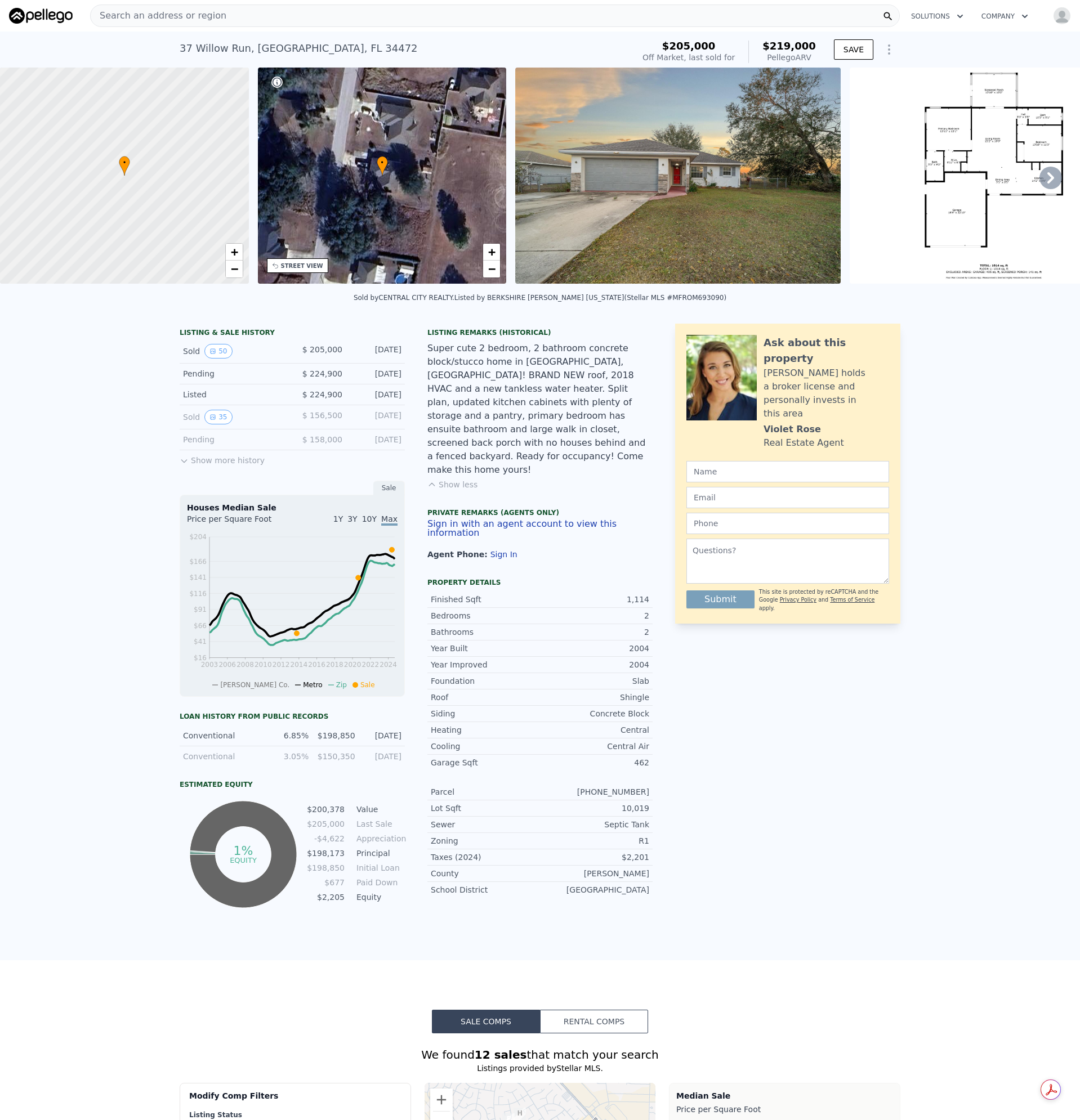
click at [275, 19] on div "Search an address or region" at bounding box center [495, 16] width 810 height 23
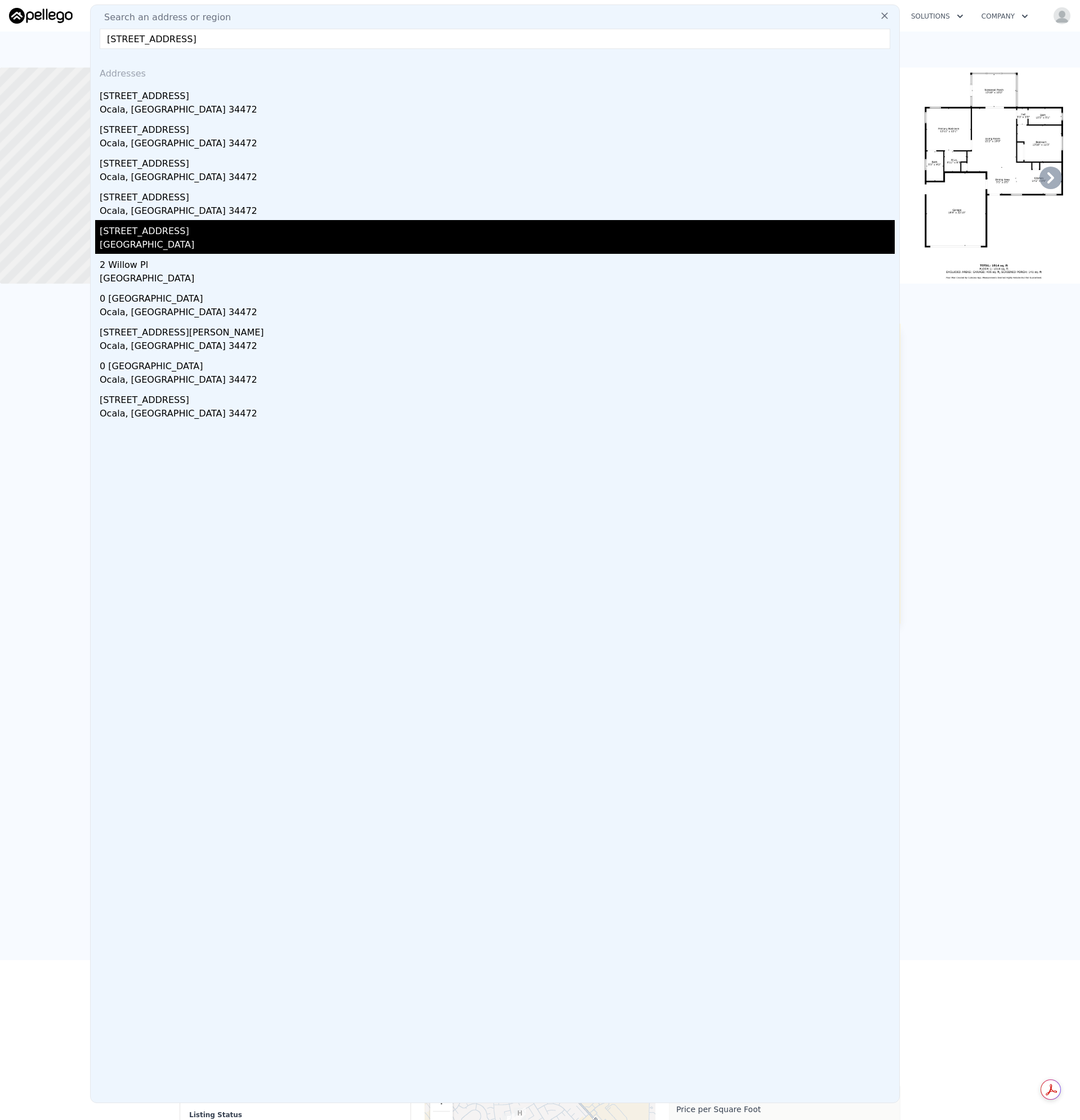
type input "[STREET_ADDRESS]"
click at [183, 229] on div "[STREET_ADDRESS]" at bounding box center [497, 229] width 795 height 18
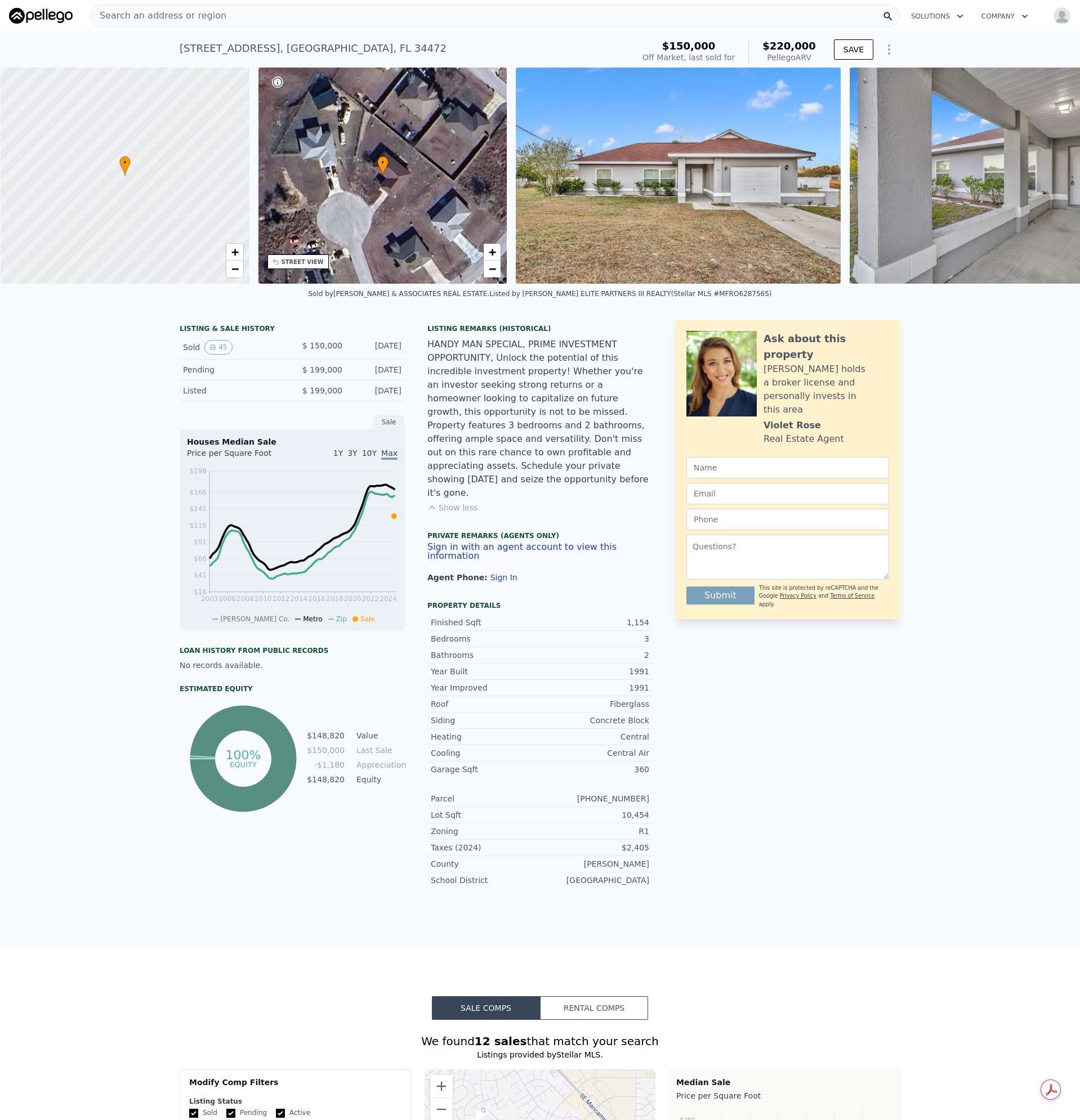
scroll to position [0, 5]
